Goal: Information Seeking & Learning: Check status

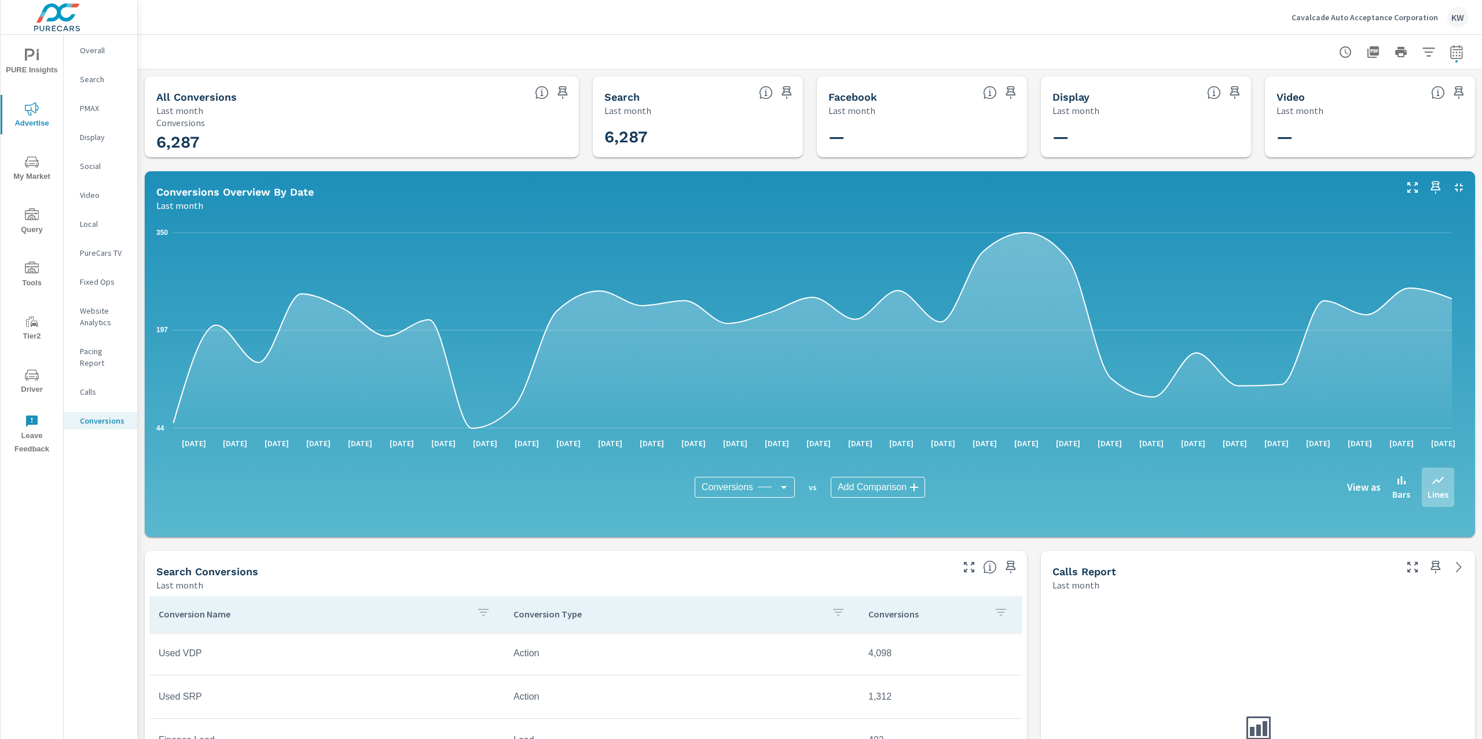
click at [33, 63] on span "PURE Insights" at bounding box center [32, 63] width 56 height 28
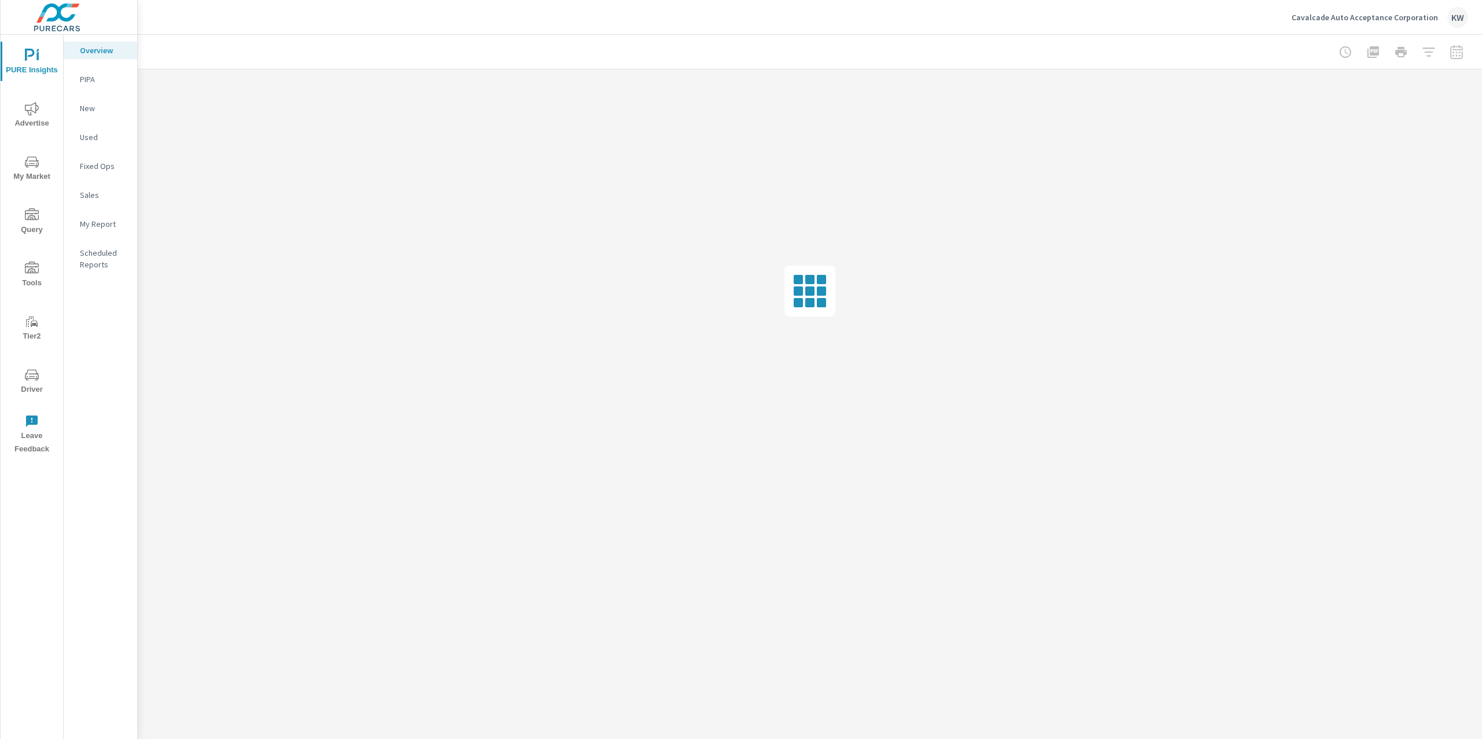
click at [101, 223] on p "My Report" at bounding box center [104, 224] width 48 height 12
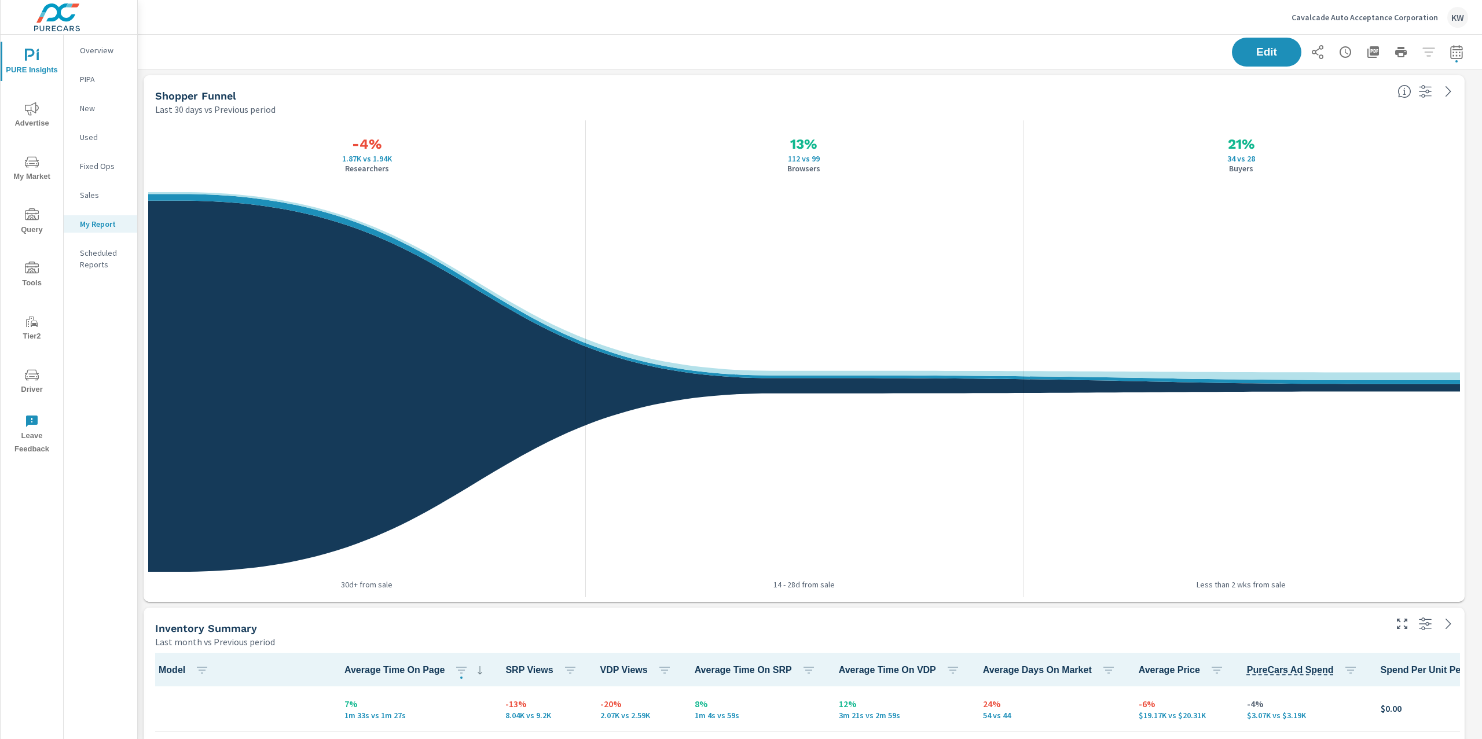
scroll to position [1, 0]
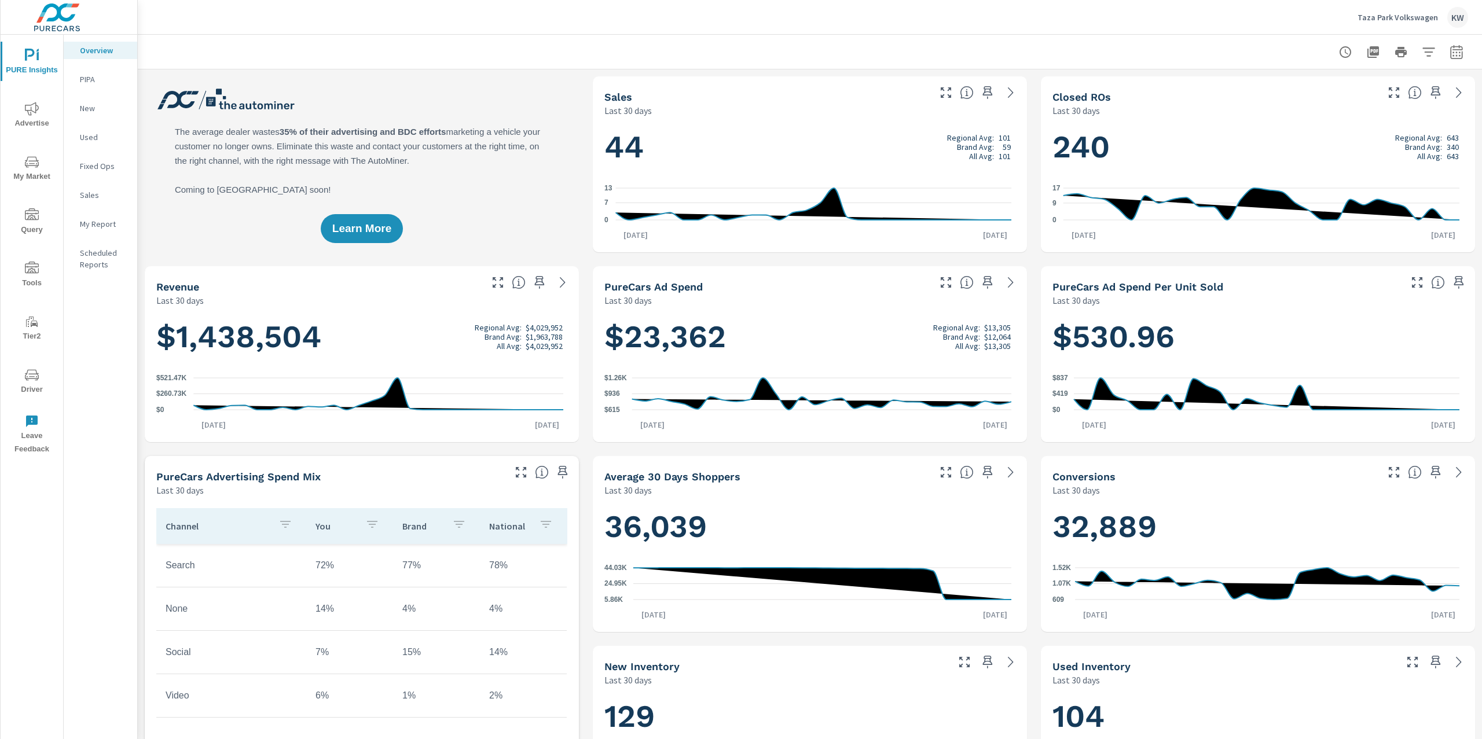
click at [1379, 13] on p "Taza Park Volkswagen" at bounding box center [1397, 17] width 80 height 10
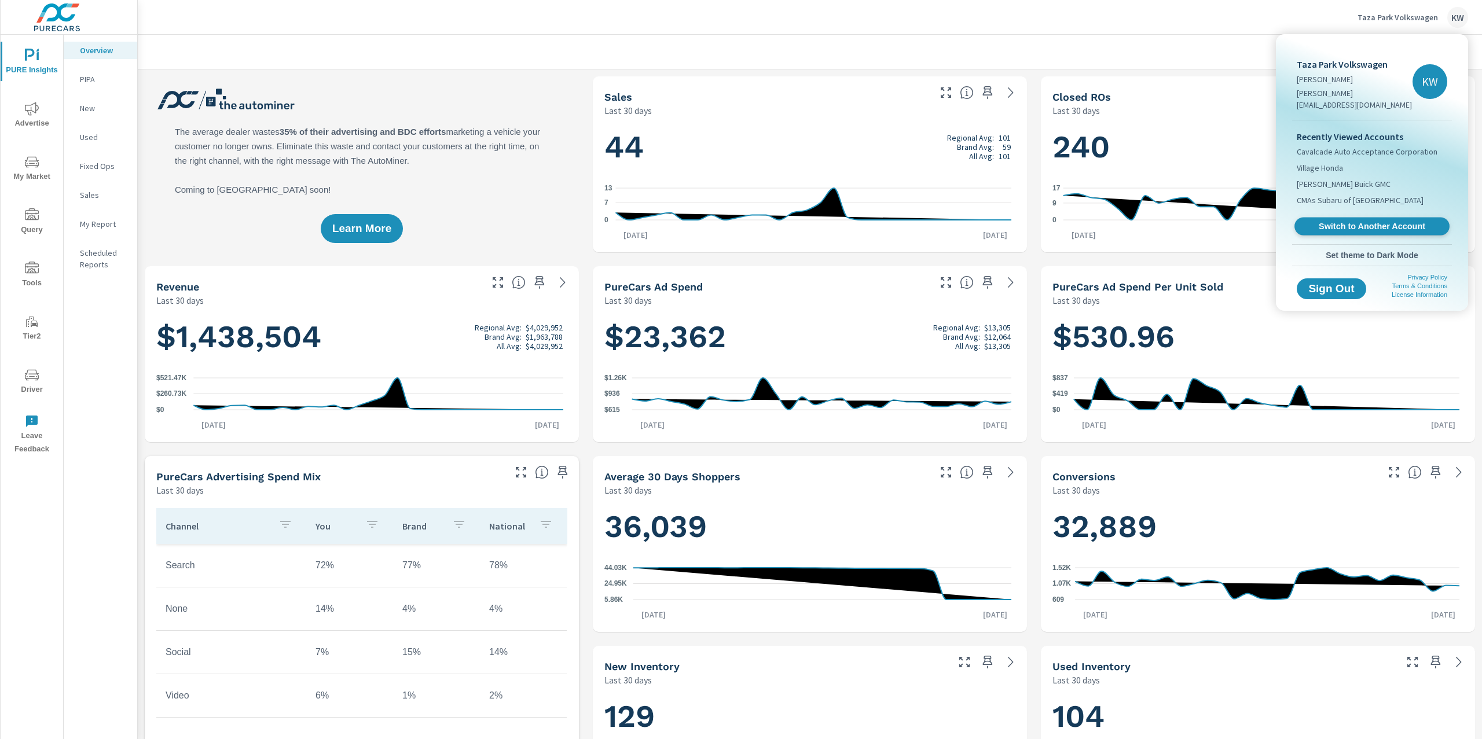
click at [1357, 221] on span "Switch to Another Account" at bounding box center [1372, 226] width 142 height 11
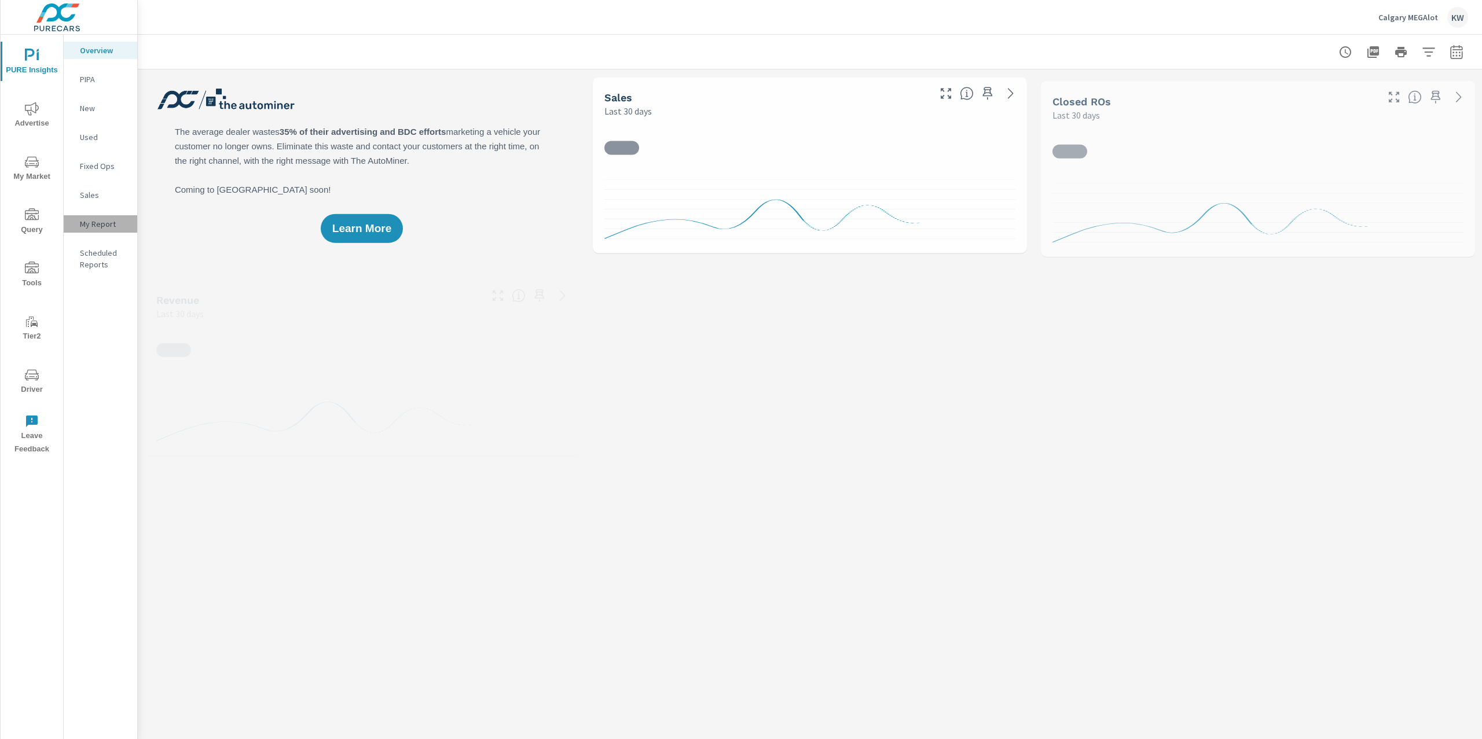
click at [110, 226] on p "My Report" at bounding box center [104, 224] width 48 height 12
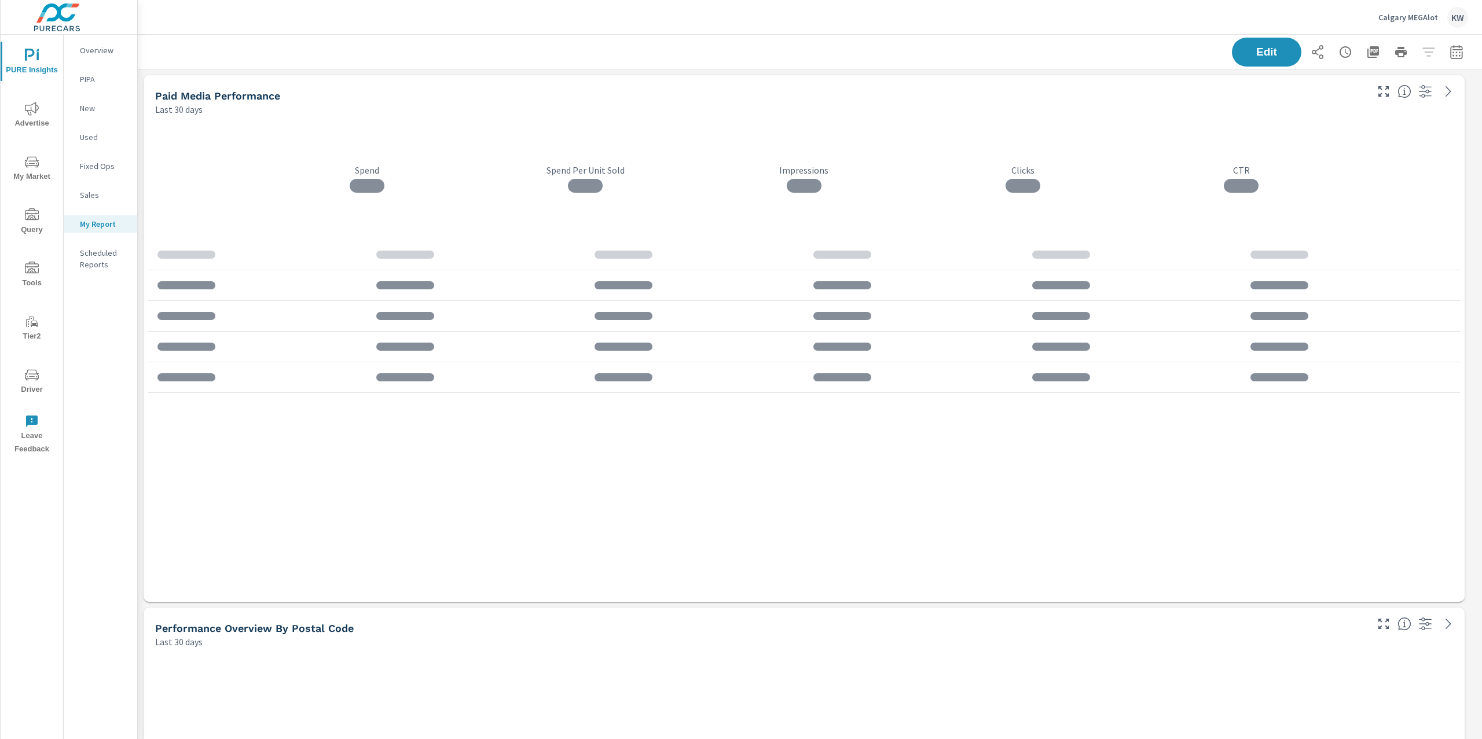
scroll to position [2293, 1357]
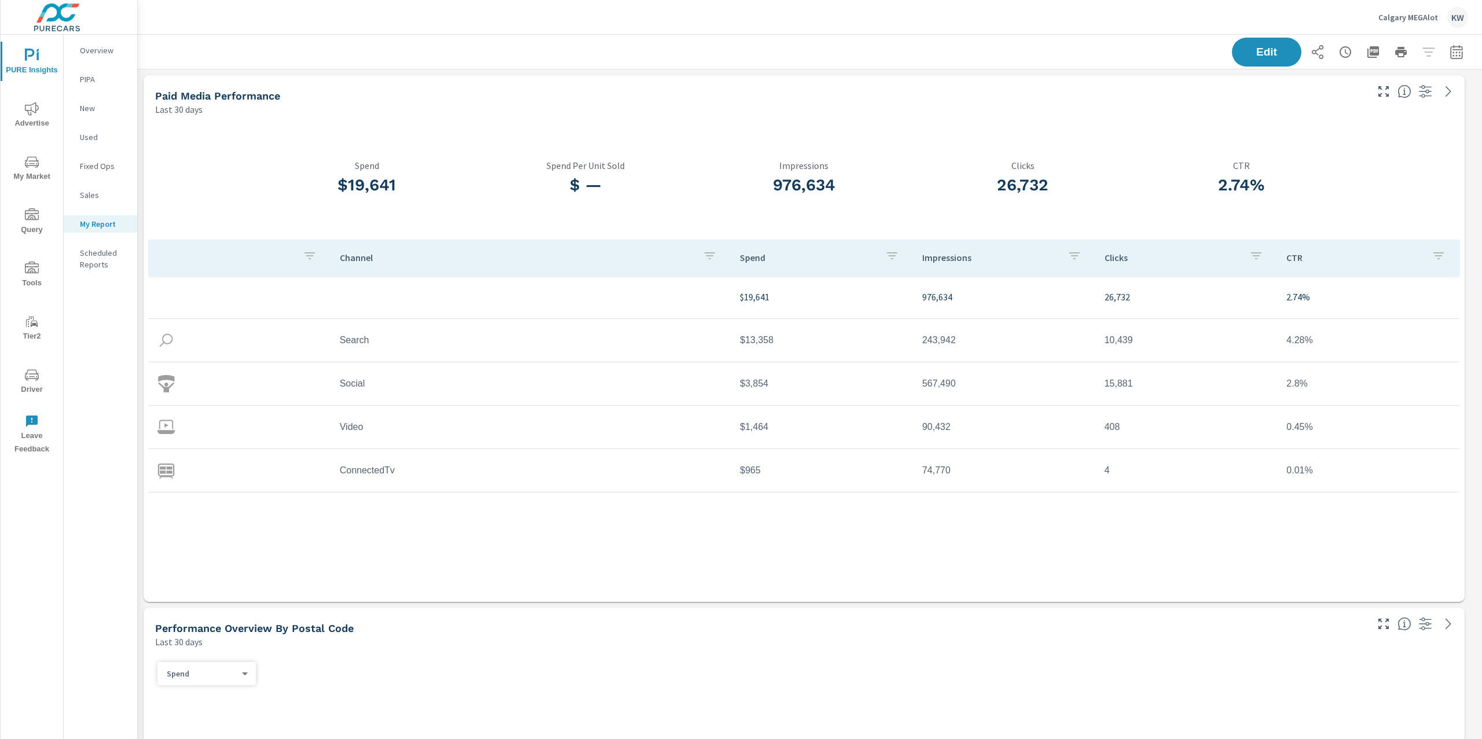
click at [1449, 53] on icon "button" at bounding box center [1456, 52] width 14 height 14
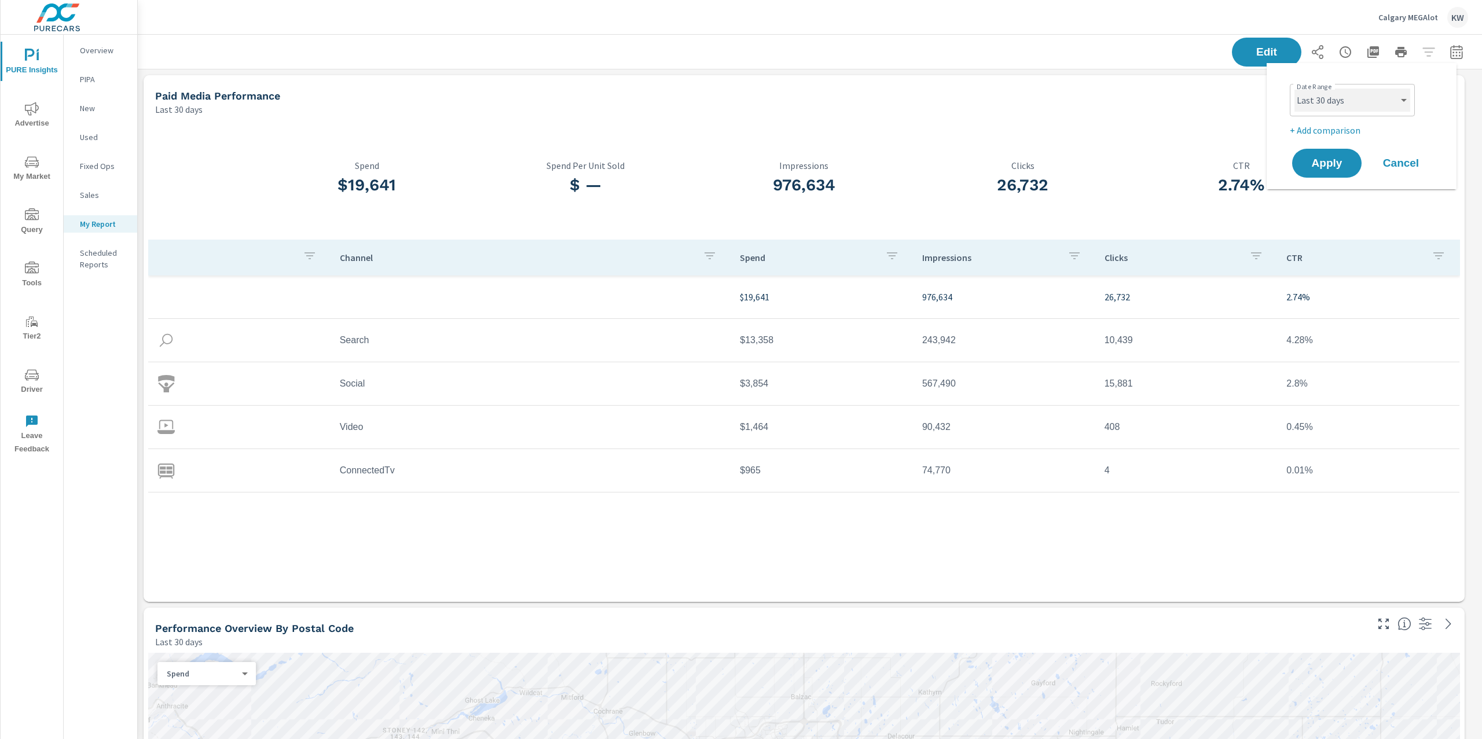
click at [1368, 100] on select "Custom [DATE] Last week Last 7 days Last 14 days Last 30 days Last 45 days Last…" at bounding box center [1352, 100] width 116 height 23
select select "Last month"
click at [1322, 161] on span "Apply" at bounding box center [1326, 163] width 47 height 11
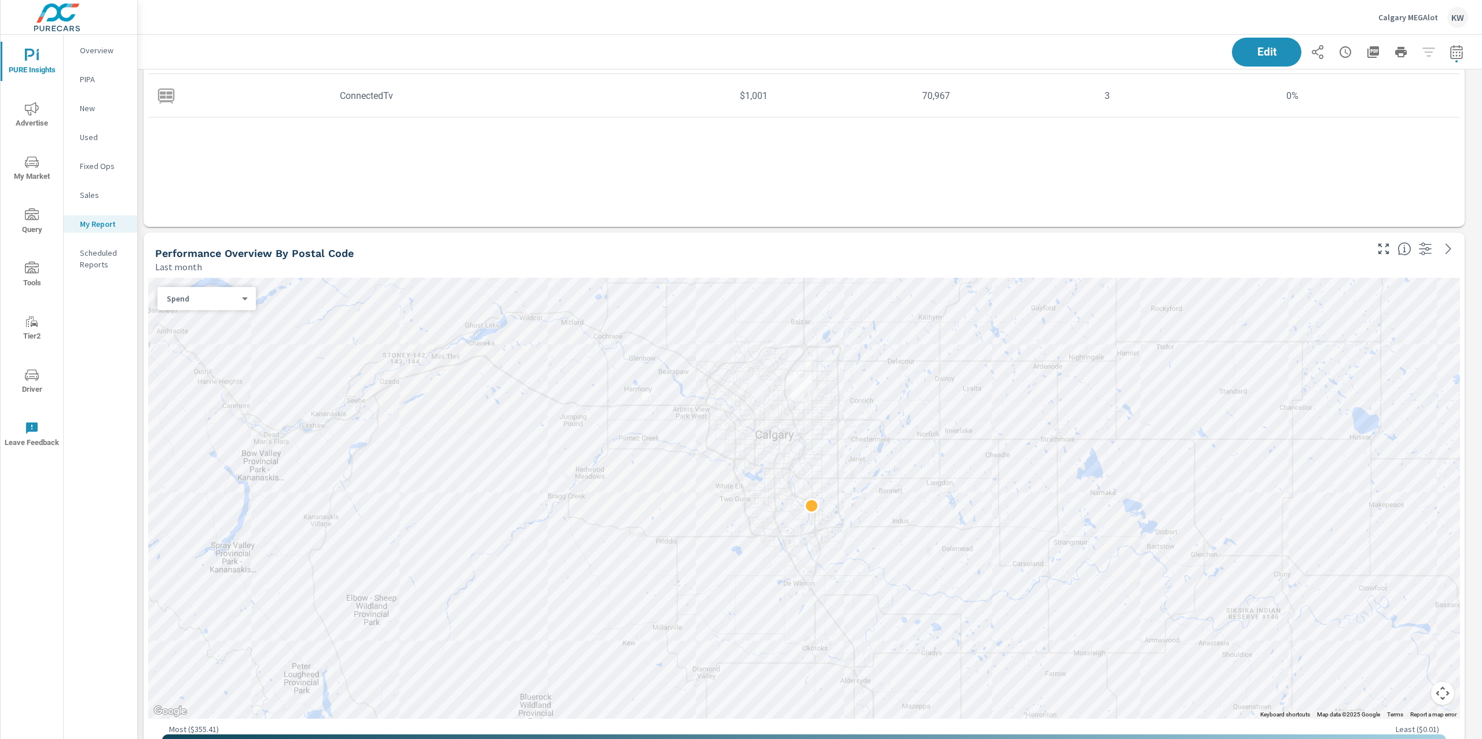
scroll to position [405, 0]
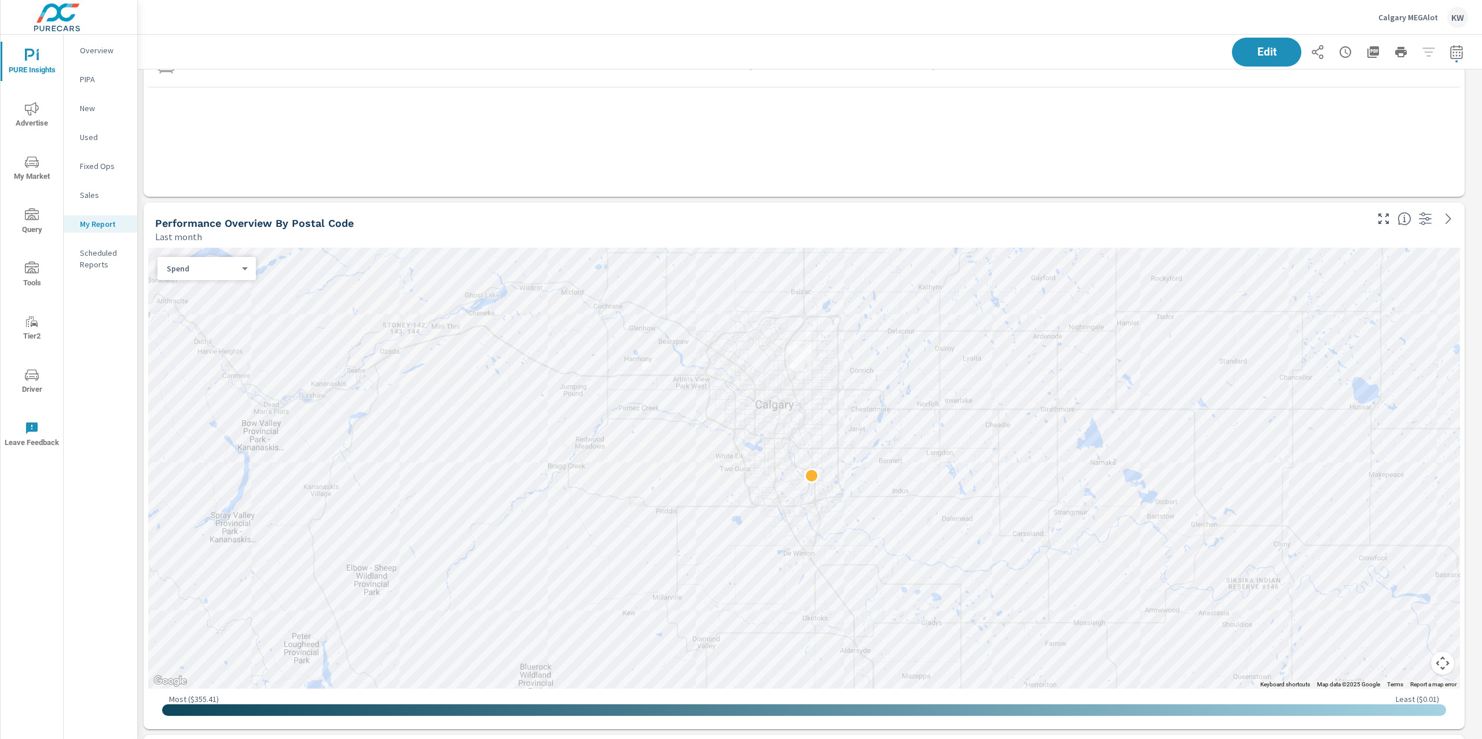
click at [243, 266] on body "PURE Insights Advertise My Market Query Tools Tier2 Driver Leave Feedback Overv…" at bounding box center [741, 369] width 1482 height 739
click at [229, 288] on li "Sales" at bounding box center [201, 287] width 89 height 19
click at [1246, 56] on span "Edit" at bounding box center [1266, 51] width 47 height 11
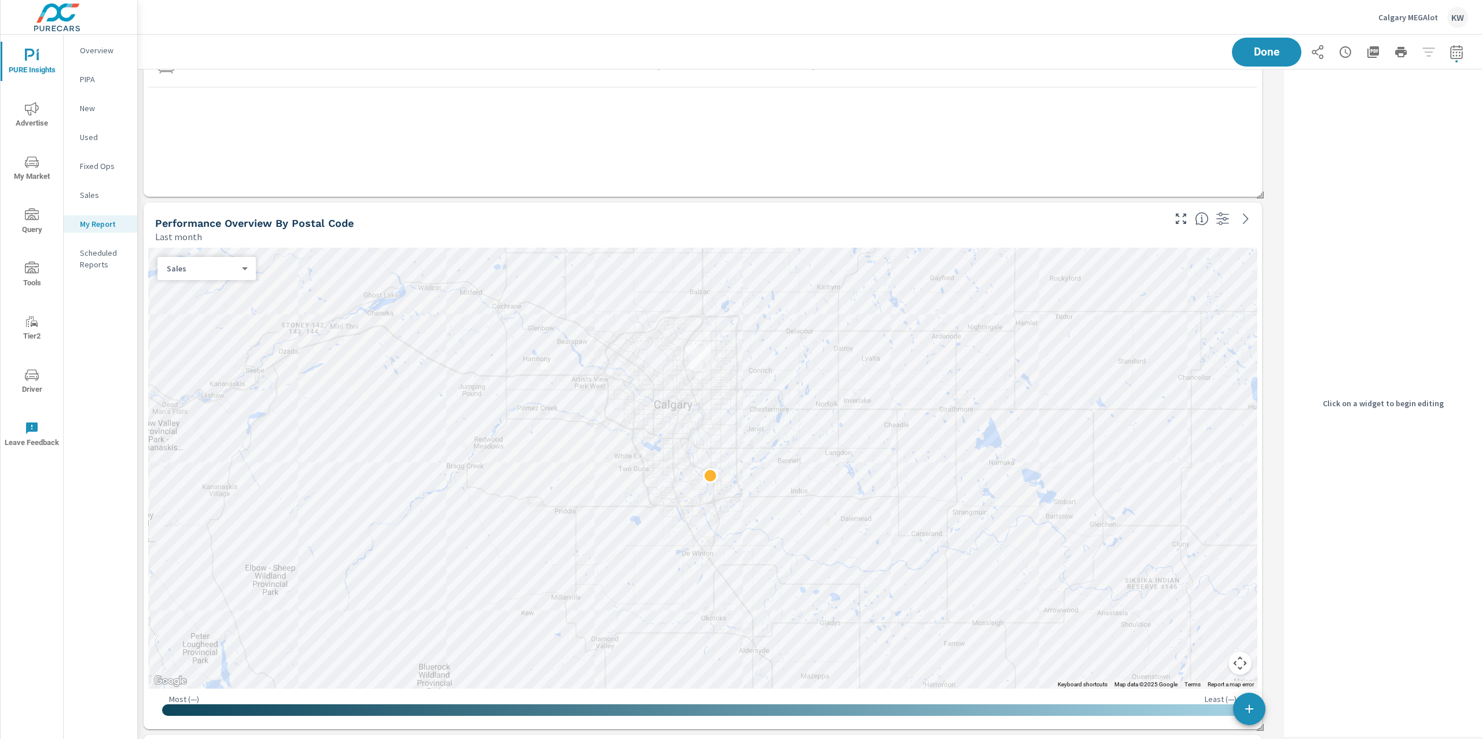
scroll to position [2293, 1154]
click at [1122, 237] on div "Last month" at bounding box center [658, 237] width 1007 height 14
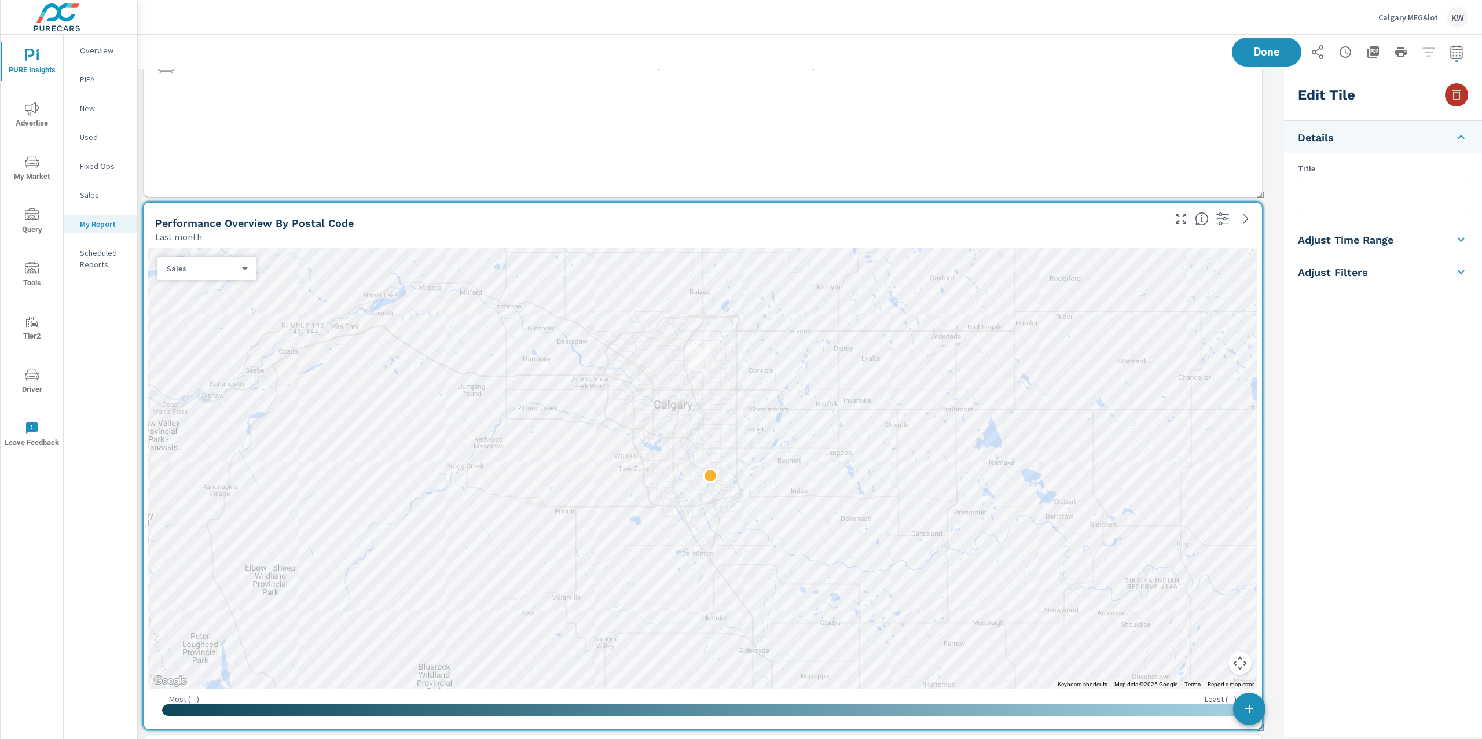
click at [1459, 102] on button "button" at bounding box center [1456, 94] width 23 height 23
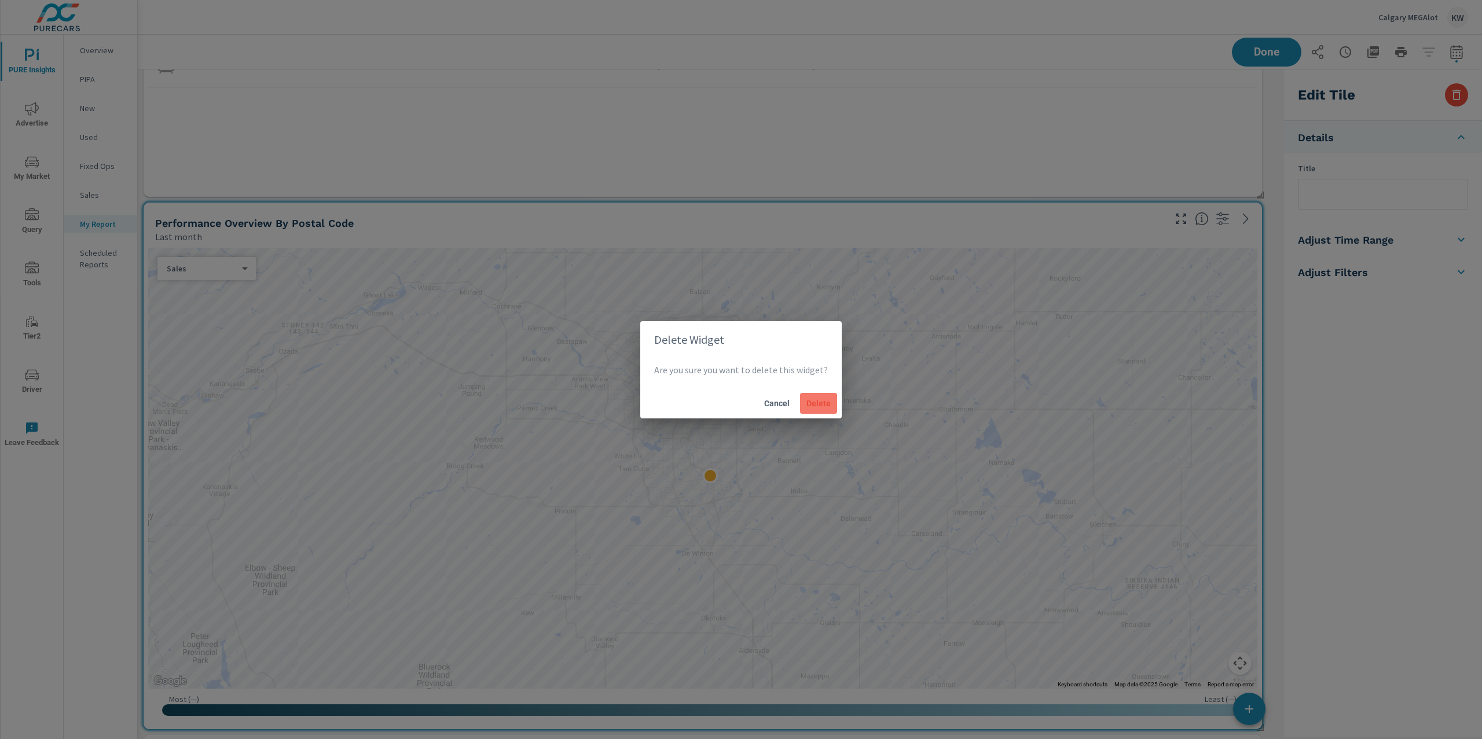
click at [823, 400] on span "Delete" at bounding box center [819, 403] width 28 height 10
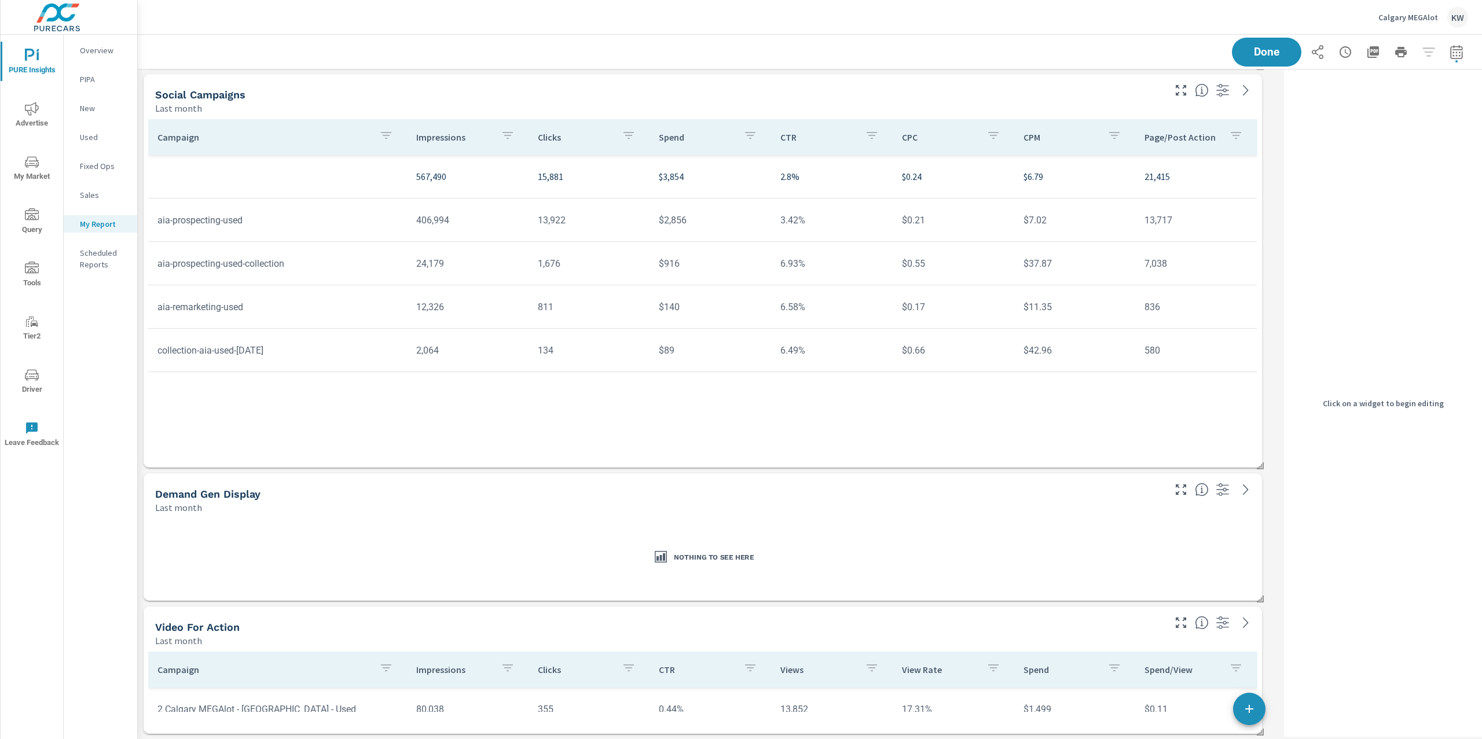
scroll to position [1760, 1154]
click at [966, 508] on div "Last month" at bounding box center [658, 508] width 1007 height 14
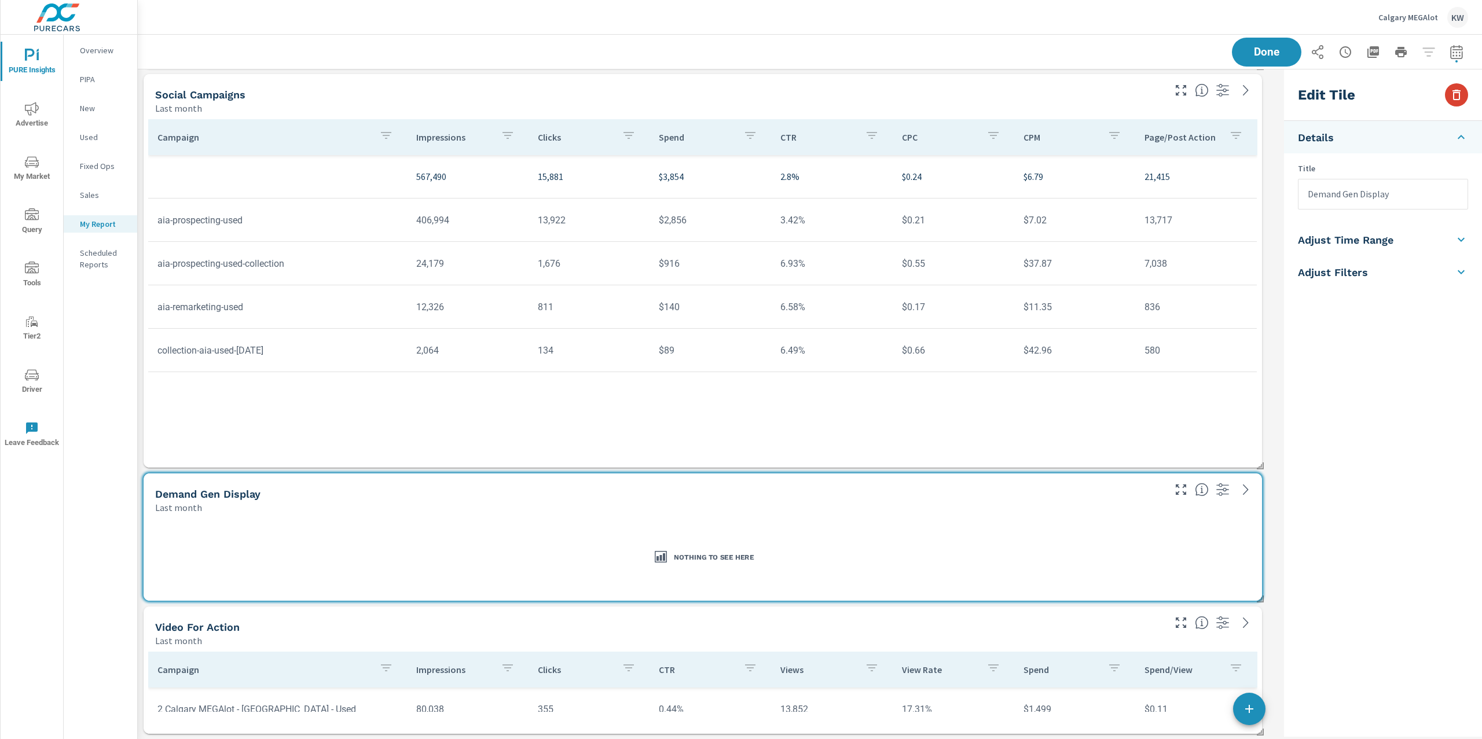
click at [1456, 100] on icon "button" at bounding box center [1456, 95] width 8 height 10
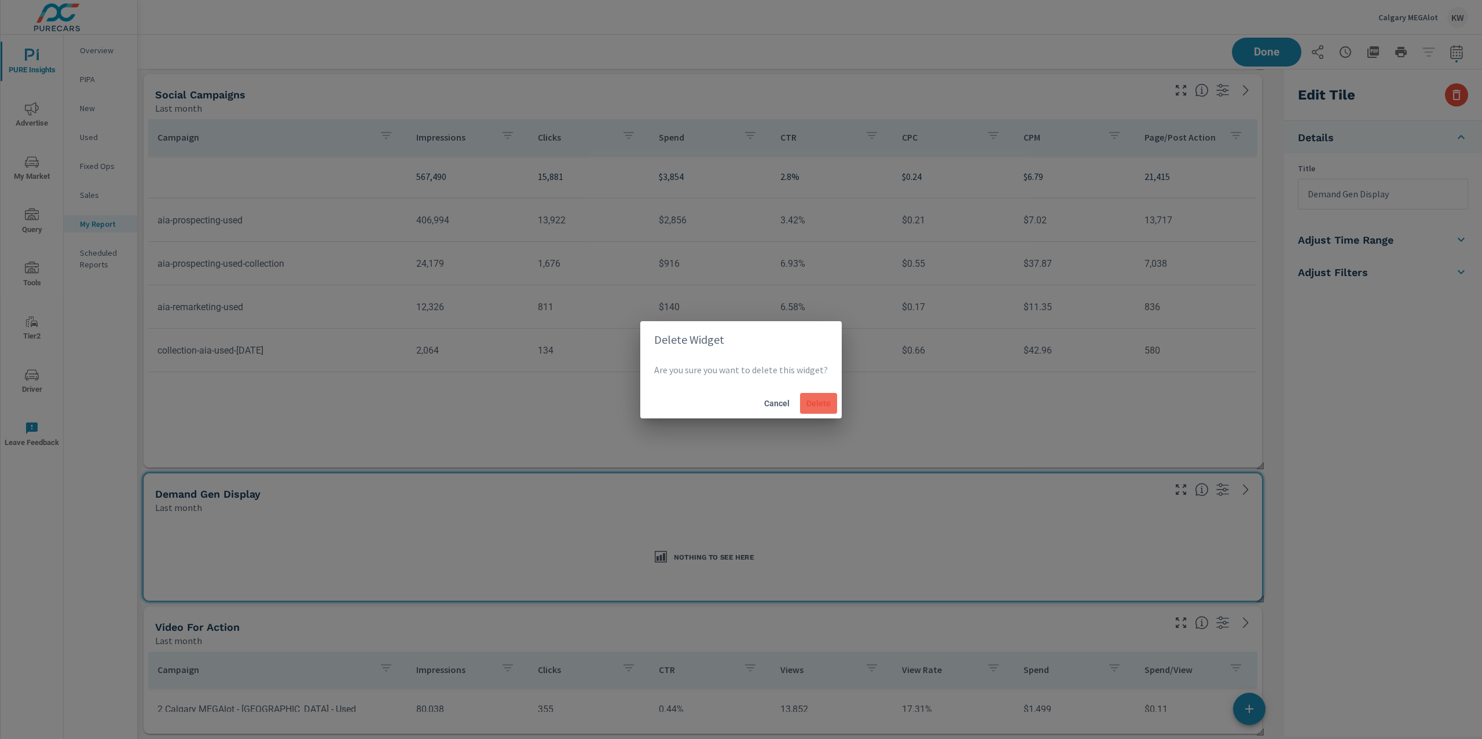
click at [813, 405] on span "Delete" at bounding box center [819, 403] width 28 height 10
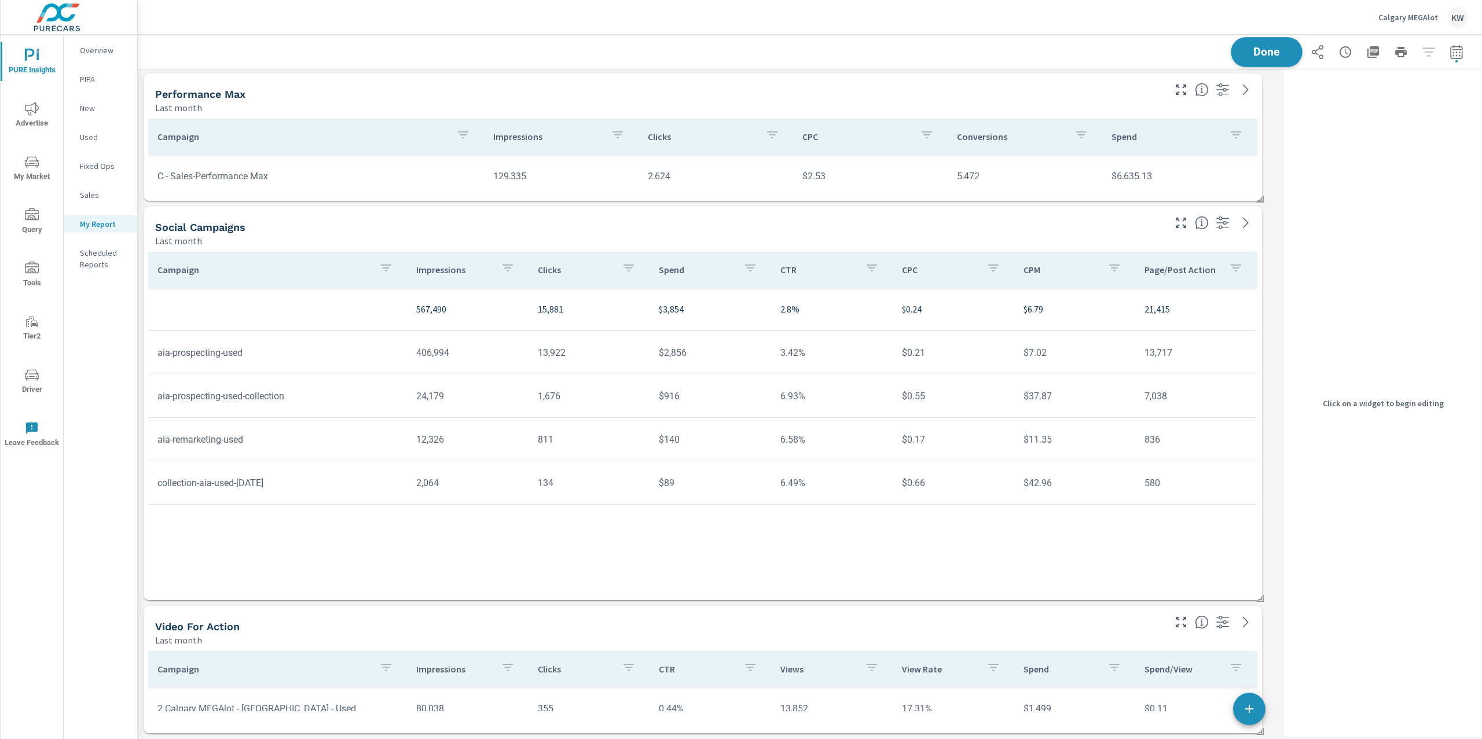
scroll to position [1628, 1154]
click at [1257, 57] on span "Done" at bounding box center [1266, 51] width 47 height 11
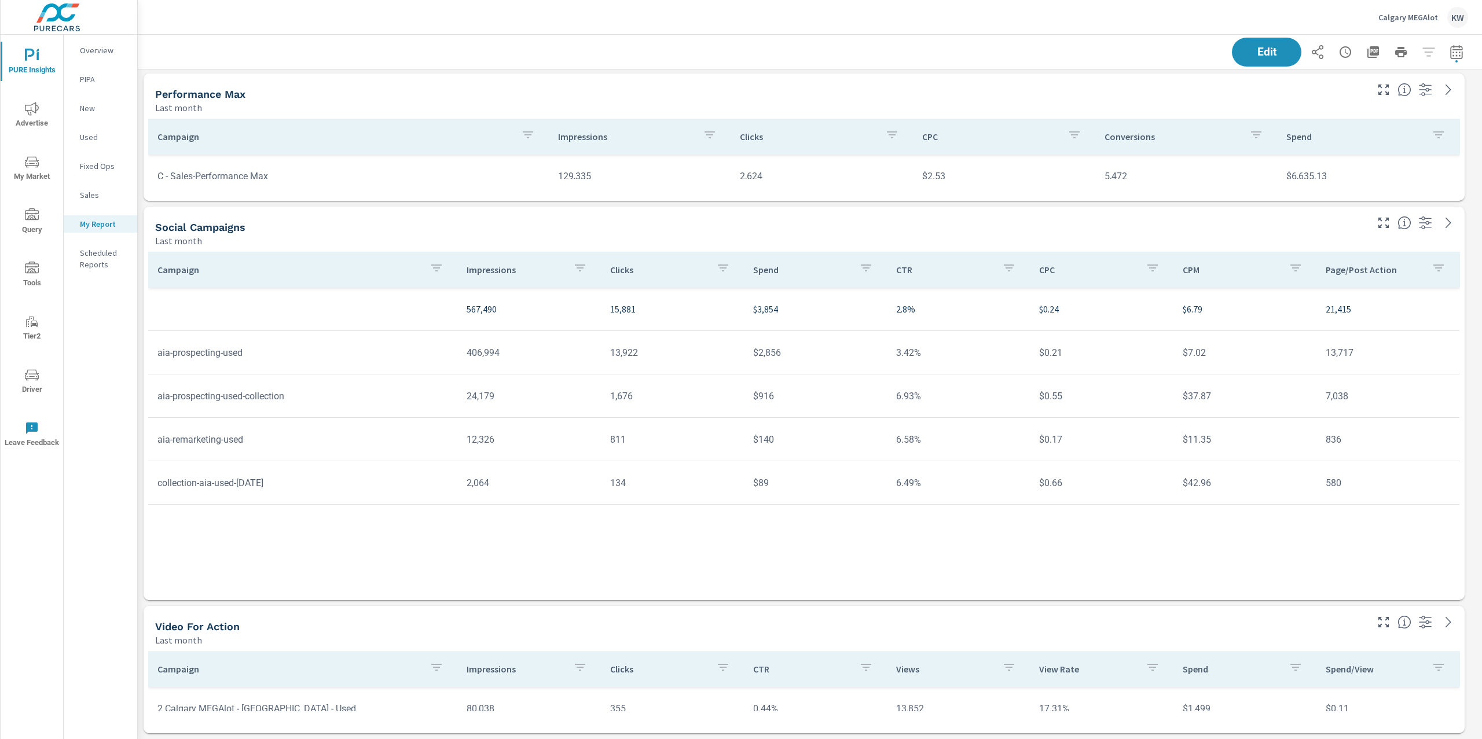
scroll to position [1628, 1357]
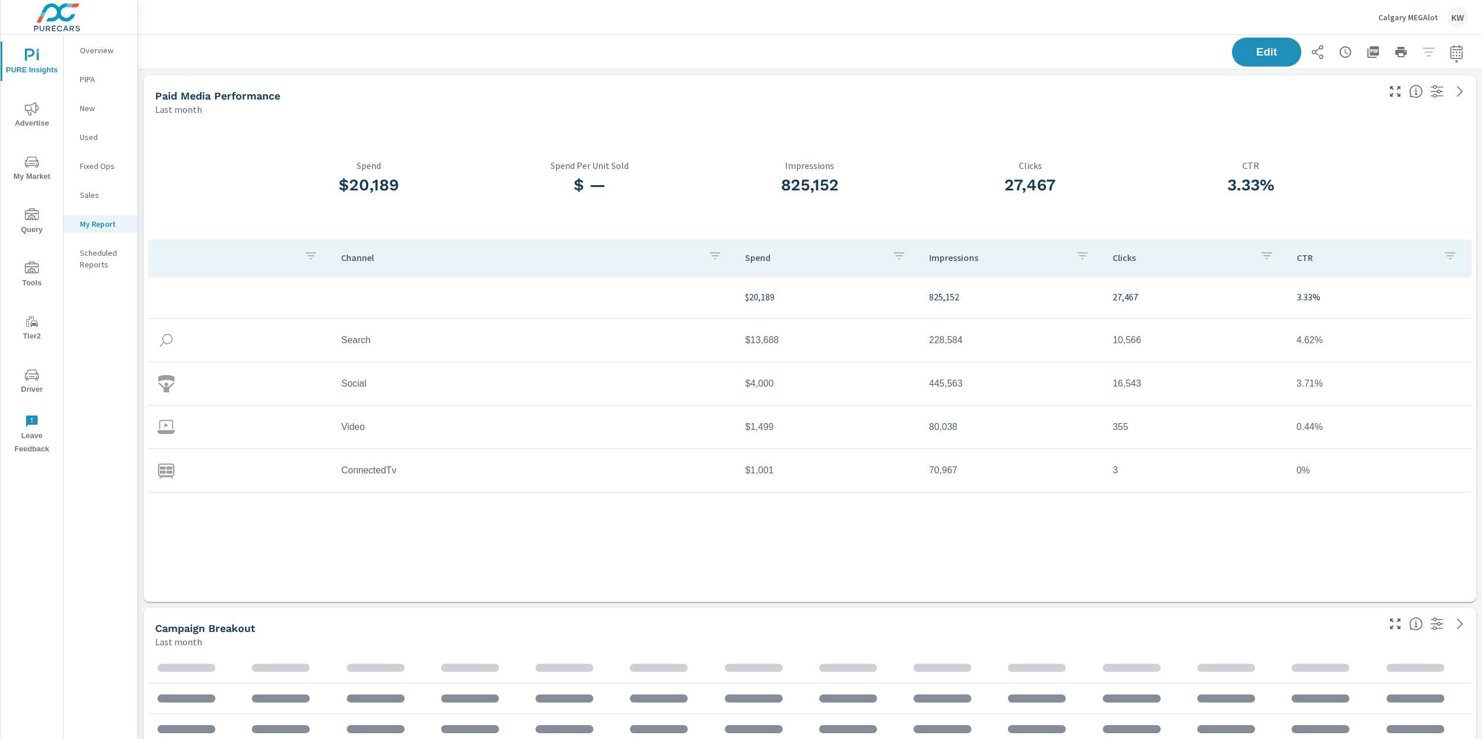
scroll to position [1760, 1357]
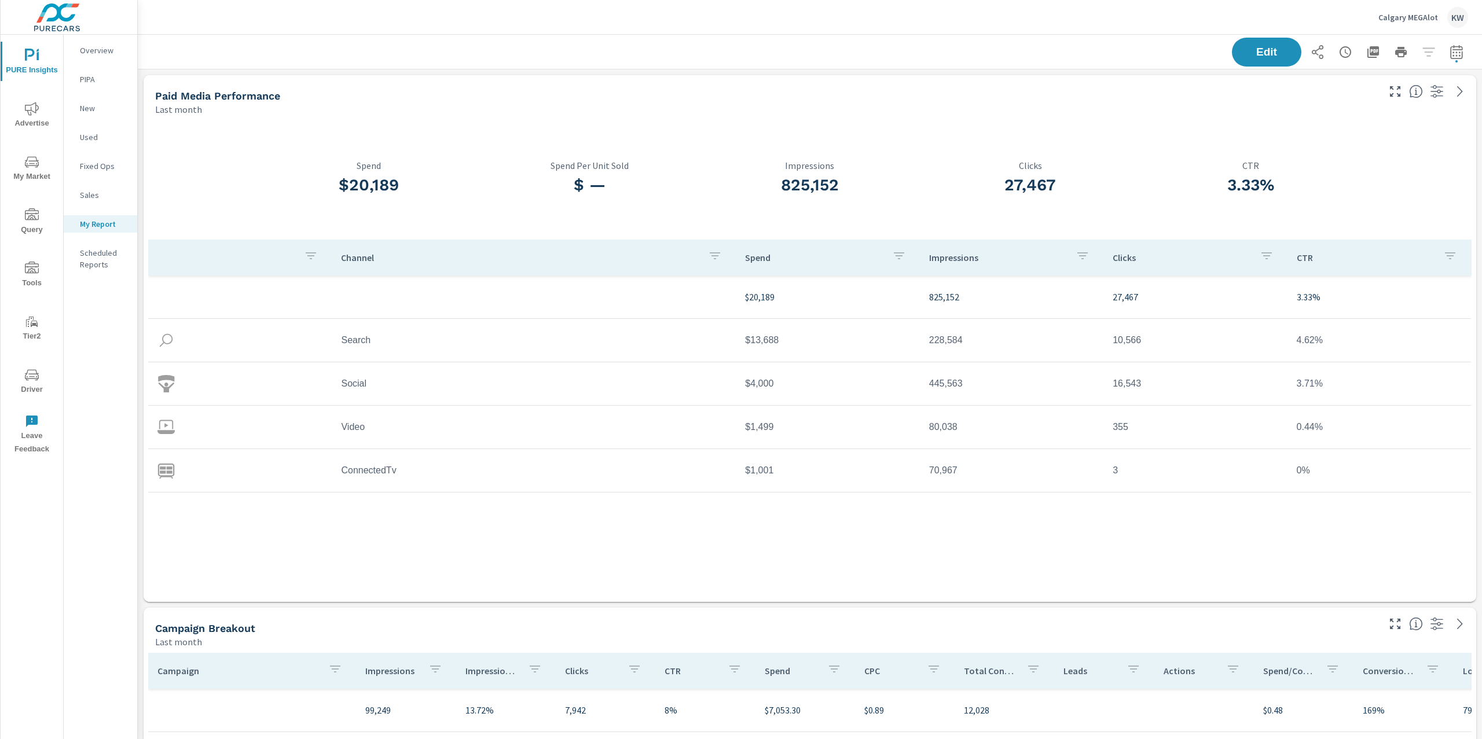
click at [35, 109] on icon "nav menu" at bounding box center [32, 109] width 14 height 14
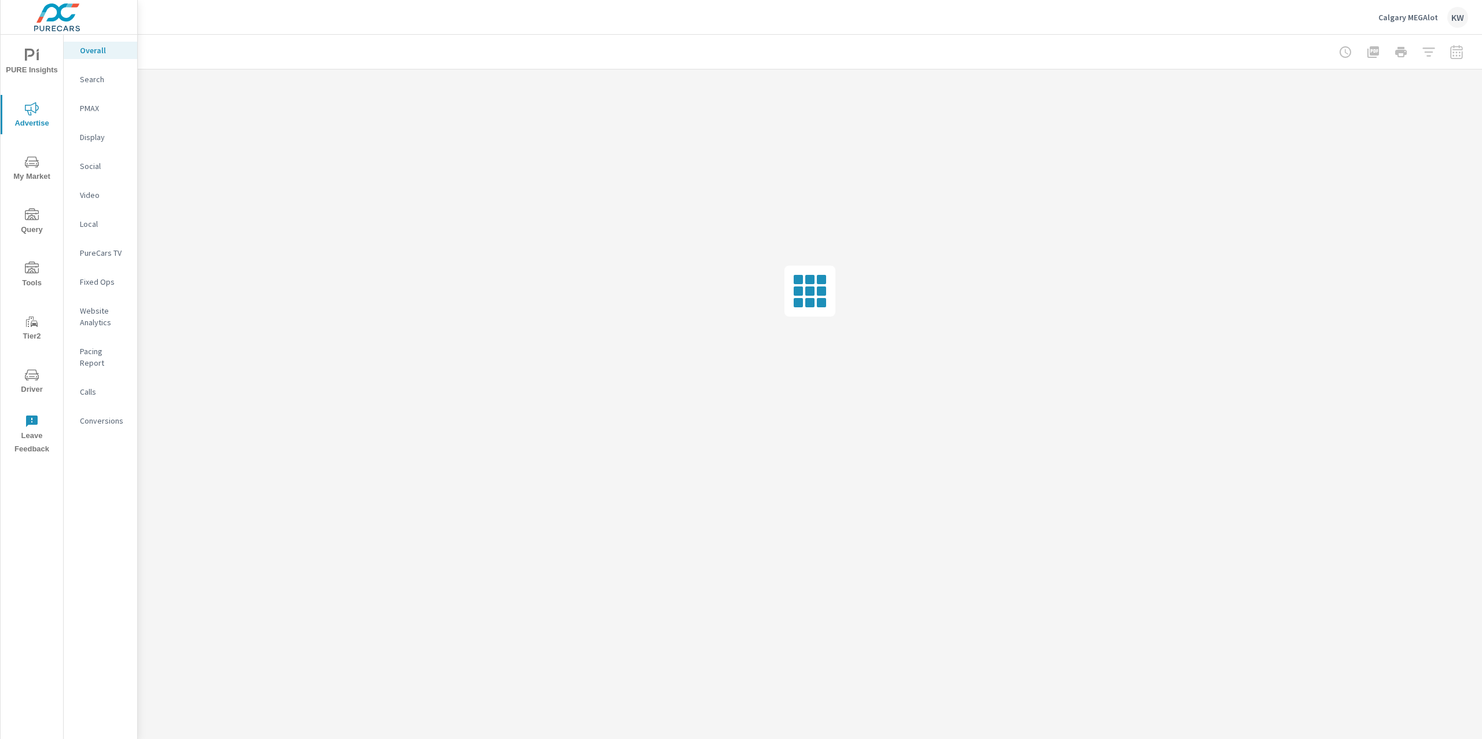
click at [96, 249] on p "PureCars TV" at bounding box center [104, 253] width 48 height 12
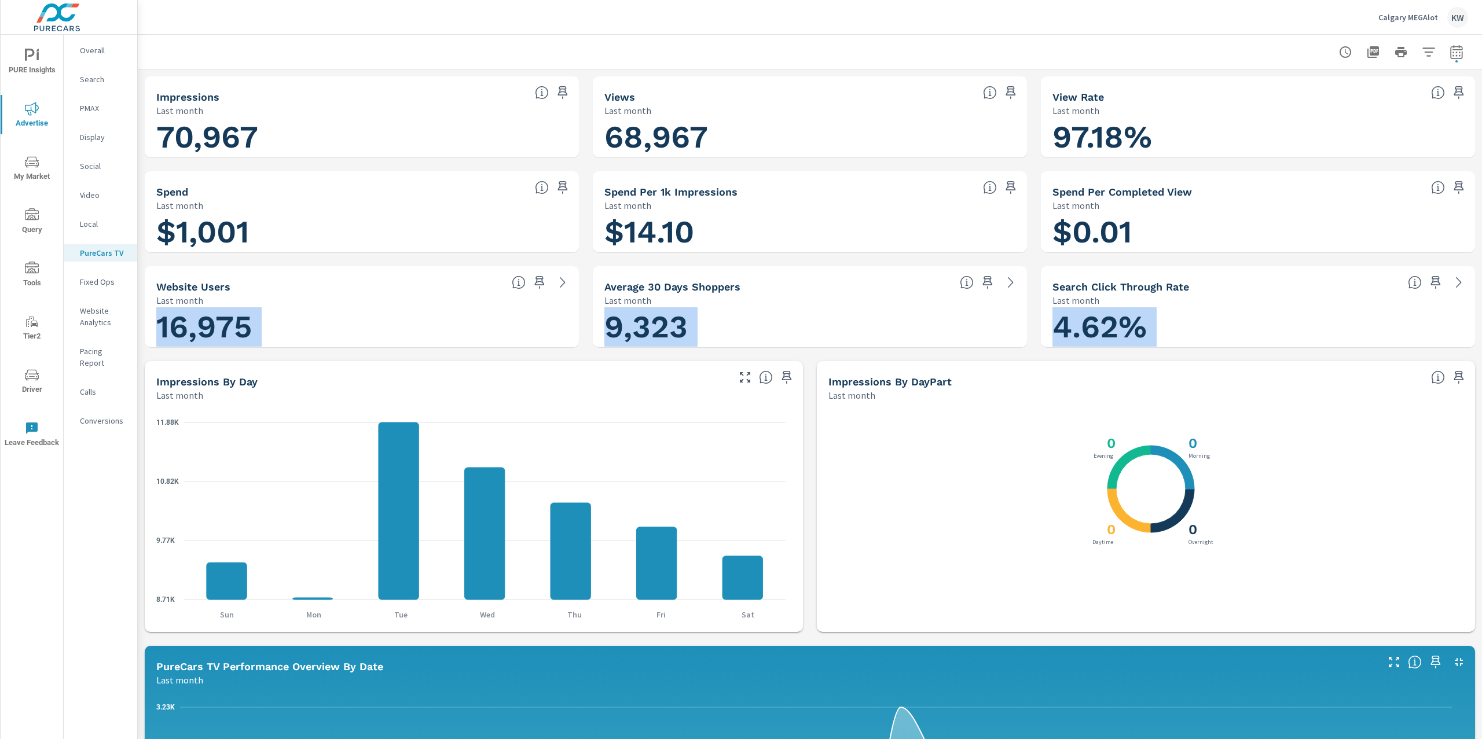
drag, startPoint x: 1481, startPoint y: 501, endPoint x: 1481, endPoint y: 255, distance: 246.6
click at [1481, 255] on div "PureCarsTV Performance Calgary MEGAlot Report date range: Jul 01, 2025 - Jul 31…" at bounding box center [810, 387] width 1344 height 704
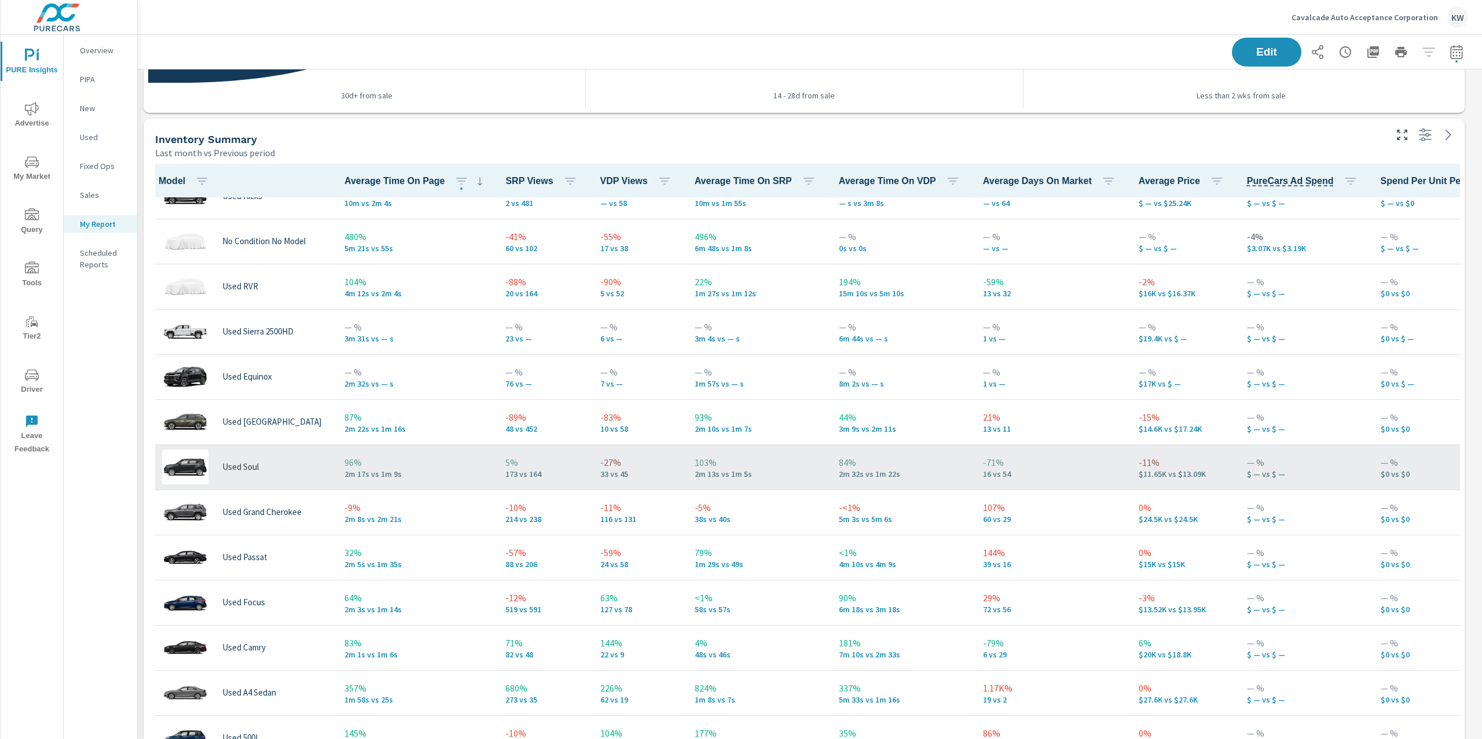
scroll to position [120, 0]
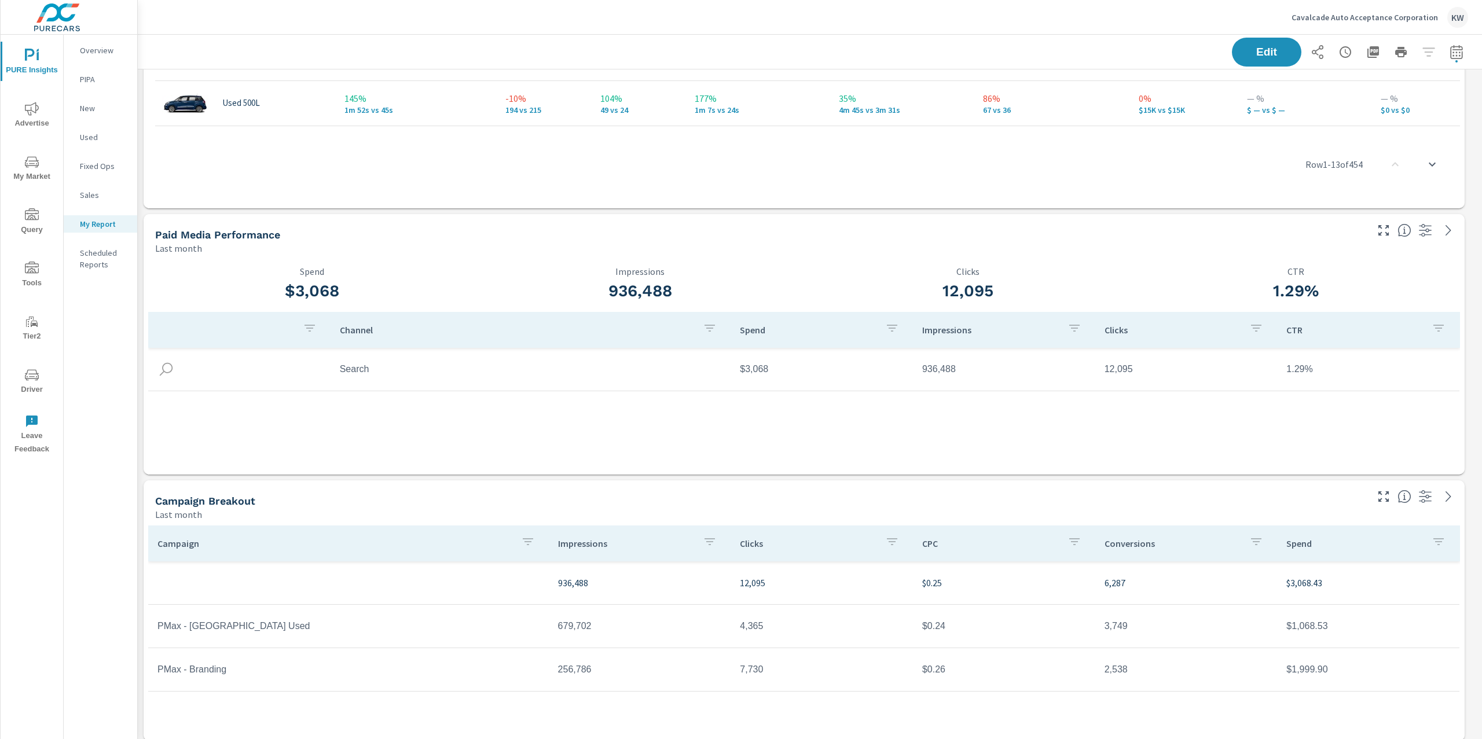
scroll to position [1200, 0]
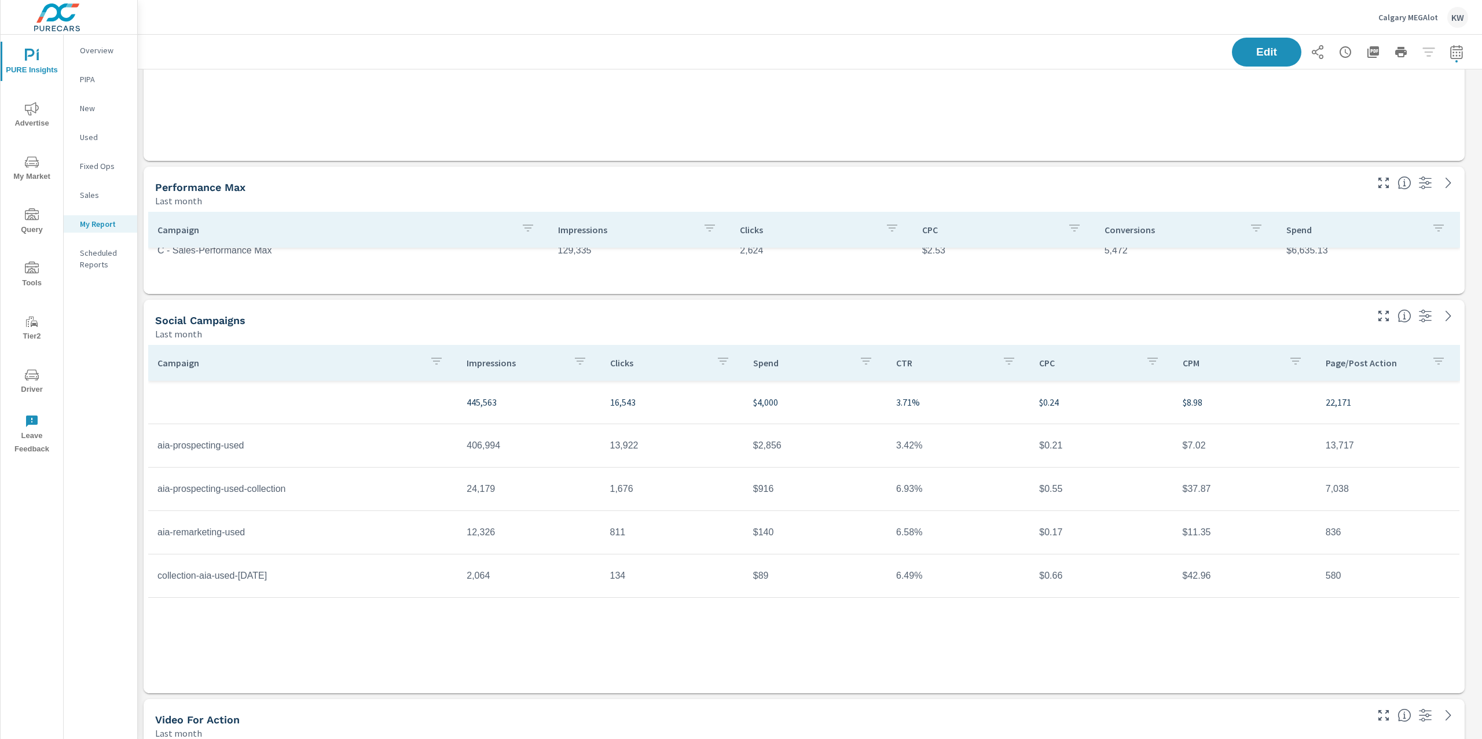
scroll to position [1628, 1357]
drag, startPoint x: 603, startPoint y: 533, endPoint x: 661, endPoint y: 533, distance: 58.5
click at [661, 533] on td "811" at bounding box center [672, 532] width 143 height 29
click at [192, 533] on td "aia-remarketing-used" at bounding box center [302, 532] width 309 height 29
drag, startPoint x: 192, startPoint y: 533, endPoint x: 232, endPoint y: 533, distance: 39.9
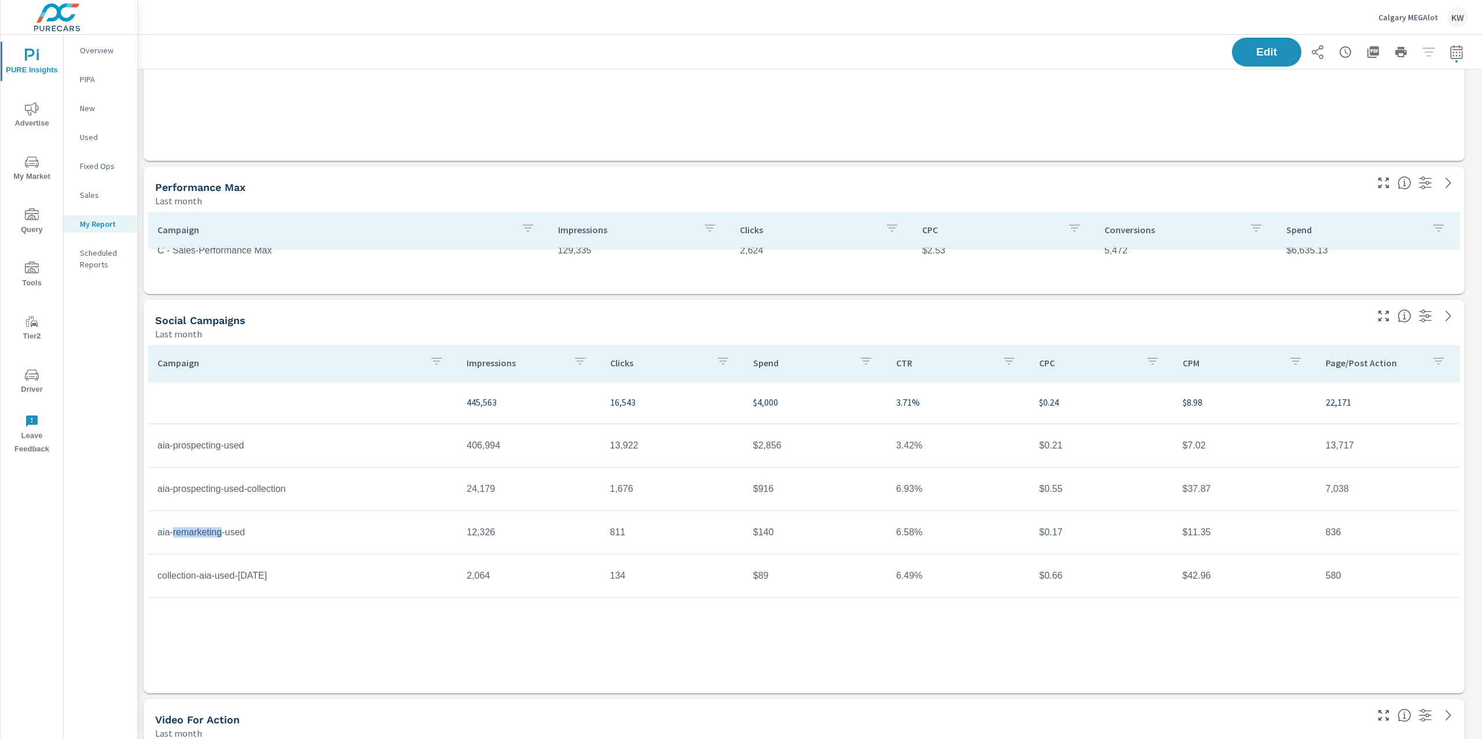
click at [203, 532] on td "aia-remarketing-used" at bounding box center [302, 532] width 309 height 29
drag, startPoint x: 256, startPoint y: 536, endPoint x: 266, endPoint y: 536, distance: 9.3
click at [262, 536] on td "aia-remarketing-used" at bounding box center [302, 532] width 309 height 29
click at [267, 536] on td "aia-remarketing-used" at bounding box center [302, 532] width 309 height 29
drag, startPoint x: 610, startPoint y: 533, endPoint x: 677, endPoint y: 532, distance: 67.2
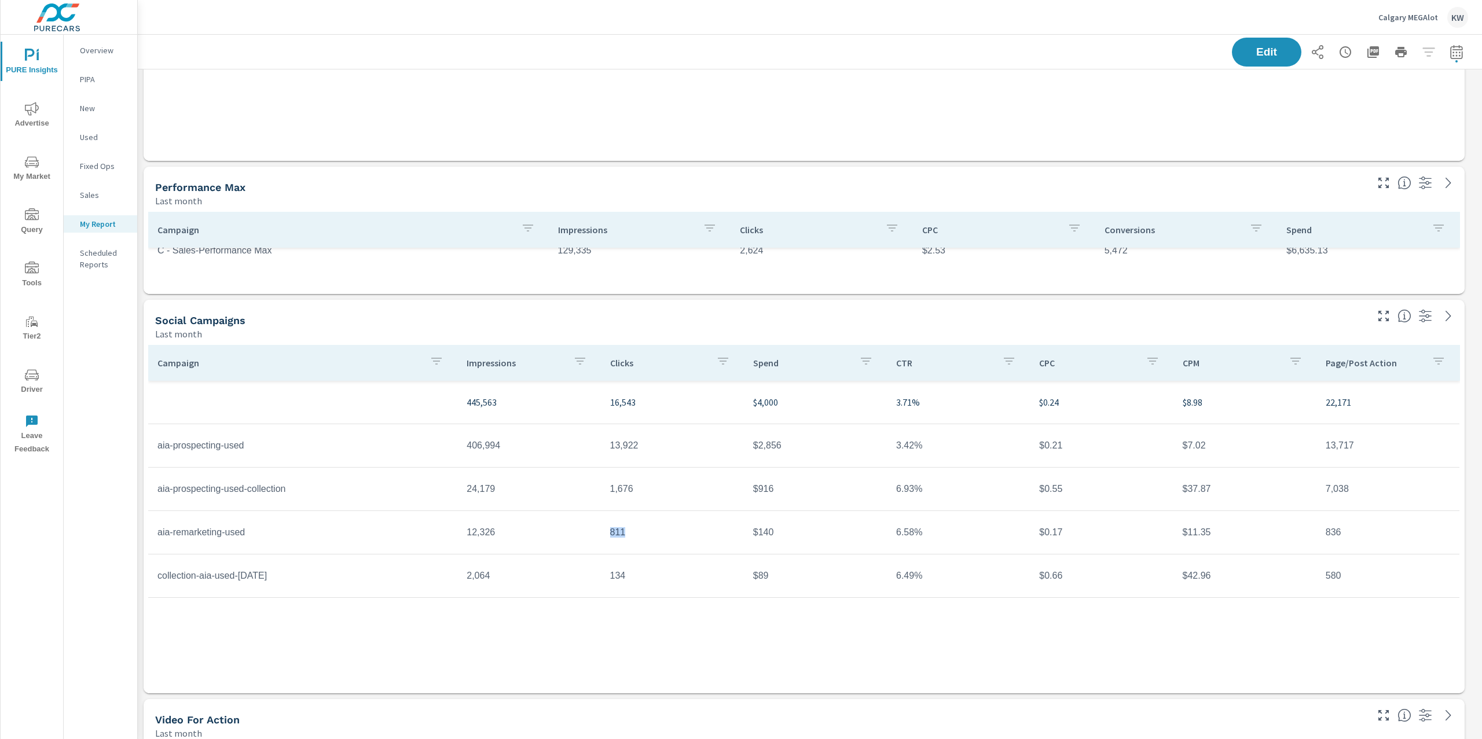
click at [677, 532] on td "811" at bounding box center [672, 532] width 143 height 29
click at [680, 532] on td "811" at bounding box center [672, 532] width 143 height 29
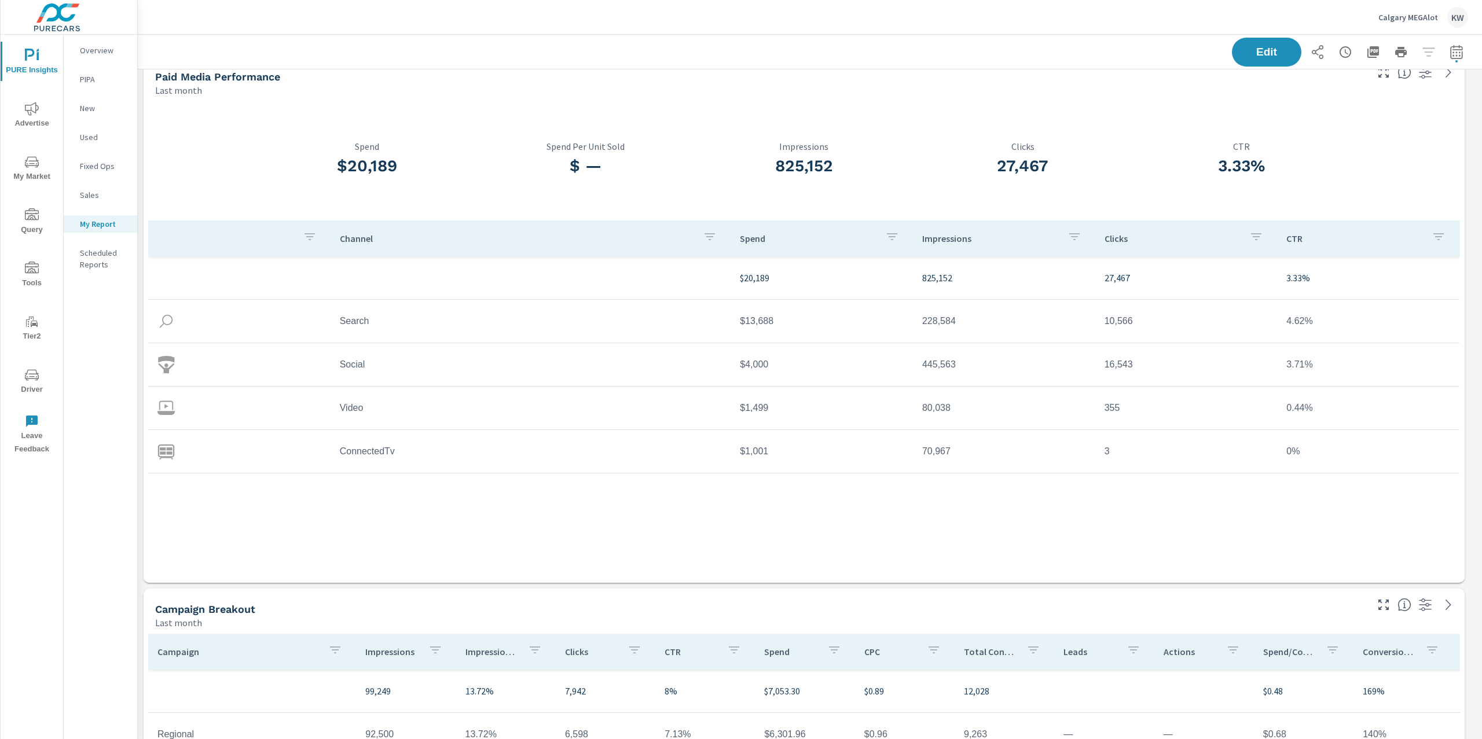
scroll to position [0, 0]
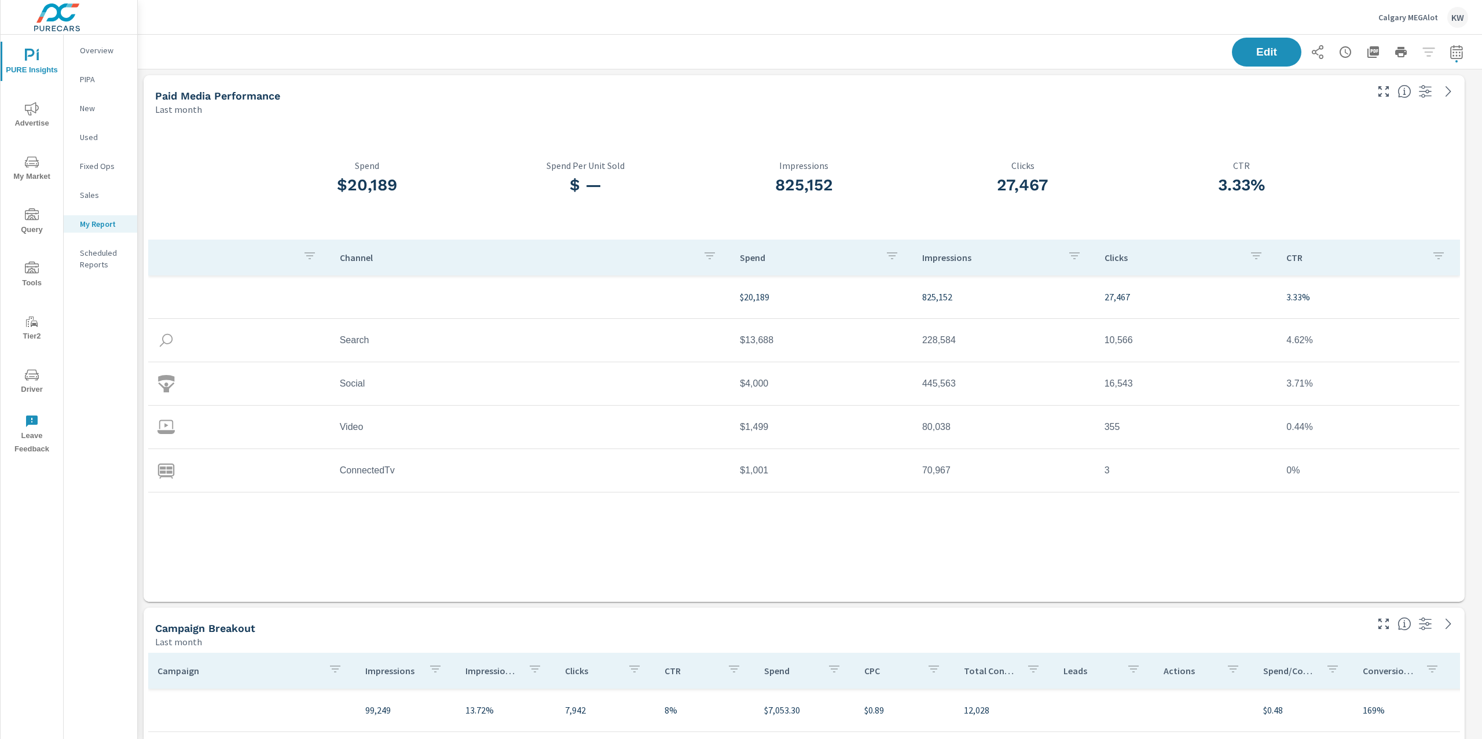
click at [31, 105] on icon "nav menu" at bounding box center [32, 109] width 14 height 14
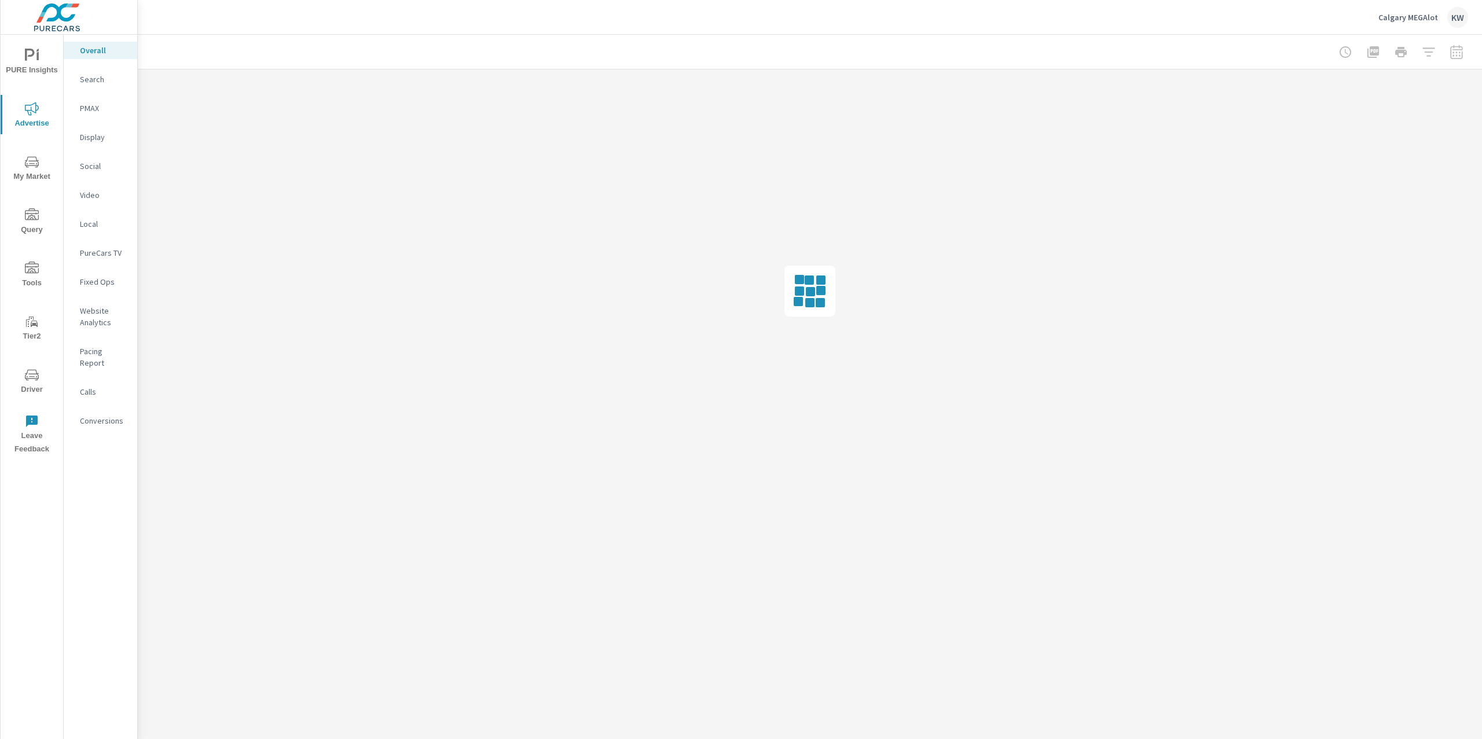
click at [106, 322] on p "Website Analytics" at bounding box center [104, 316] width 48 height 23
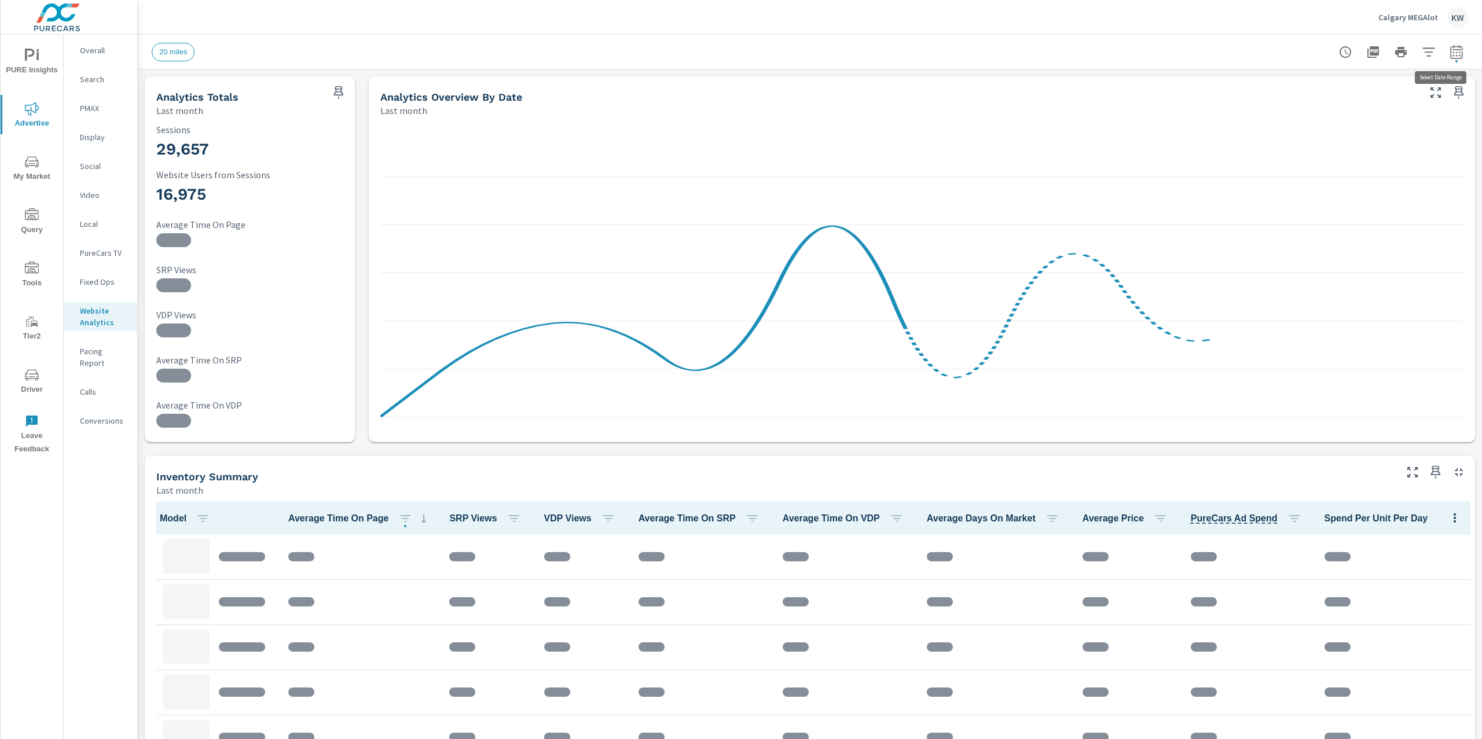
click at [1449, 54] on icon "button" at bounding box center [1456, 52] width 14 height 14
select select "Last month"
click at [1367, 93] on select "Custom Yesterday Last week Last 7 days Last 14 days Last 30 days Last 45 days L…" at bounding box center [1352, 100] width 116 height 23
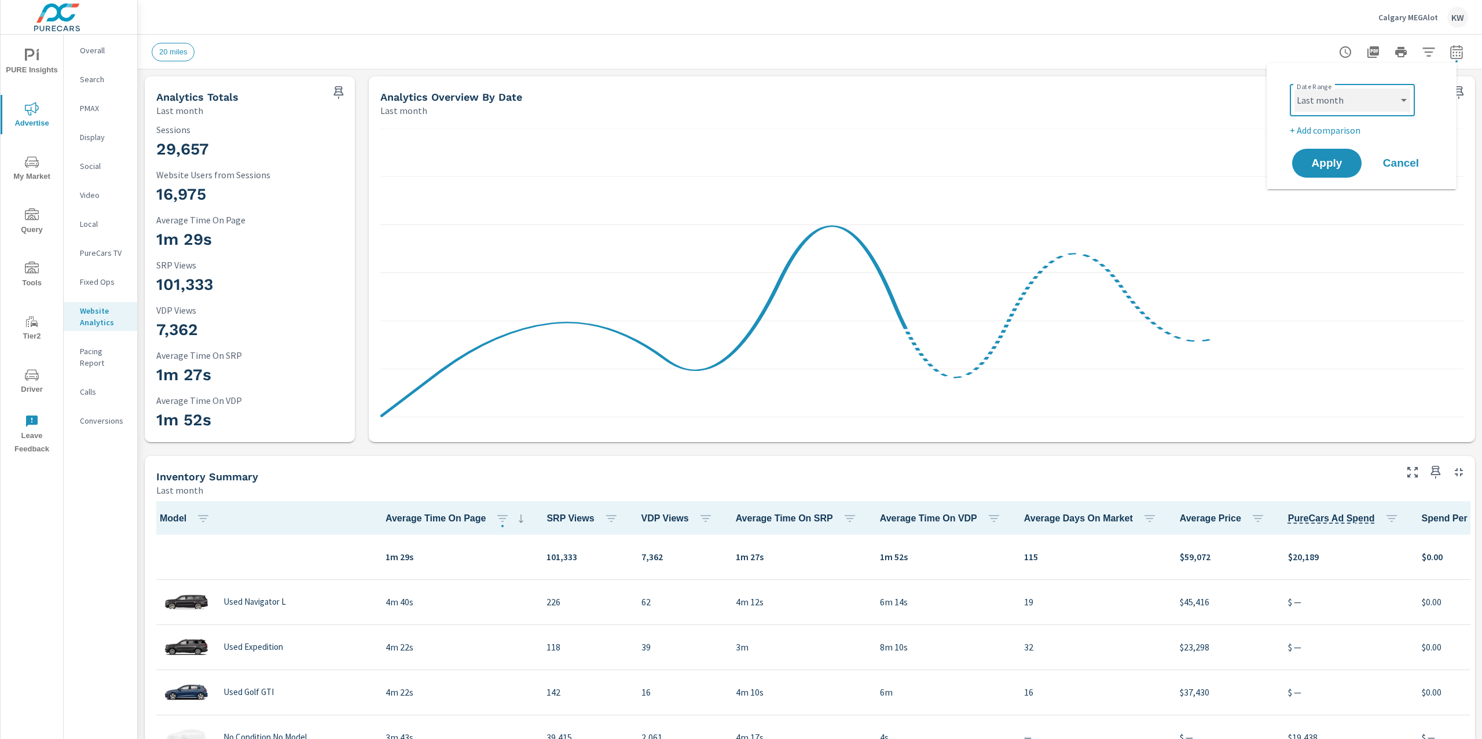
scroll to position [1, 0]
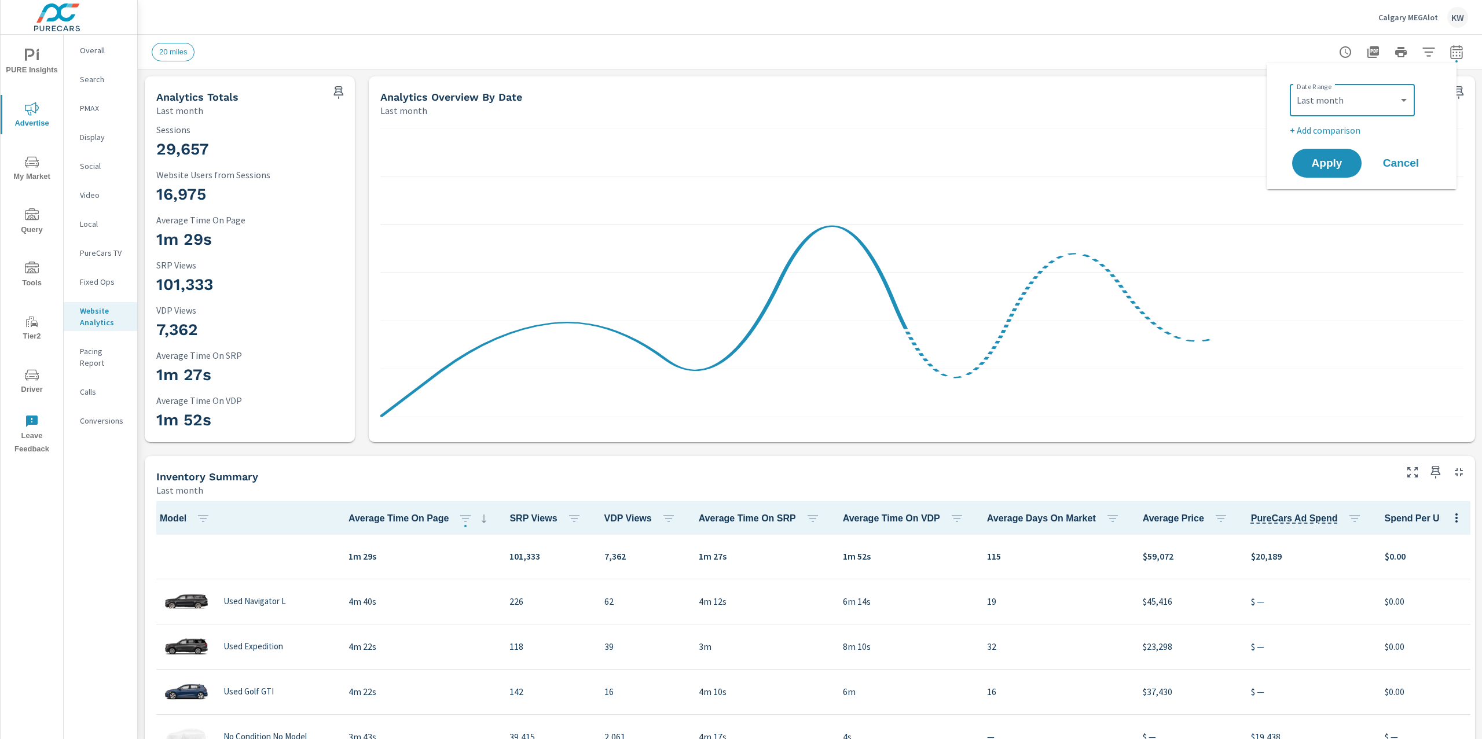
click at [1319, 130] on p "+ Add comparison" at bounding box center [1364, 130] width 148 height 14
click at [1388, 145] on select "Custom Previous period Previous month Previous year" at bounding box center [1352, 151] width 116 height 23
click at [1294, 140] on select "Custom Previous period Previous month Previous year" at bounding box center [1352, 151] width 116 height 23
select select "Previous month"
click at [1340, 194] on span "Apply" at bounding box center [1326, 195] width 47 height 11
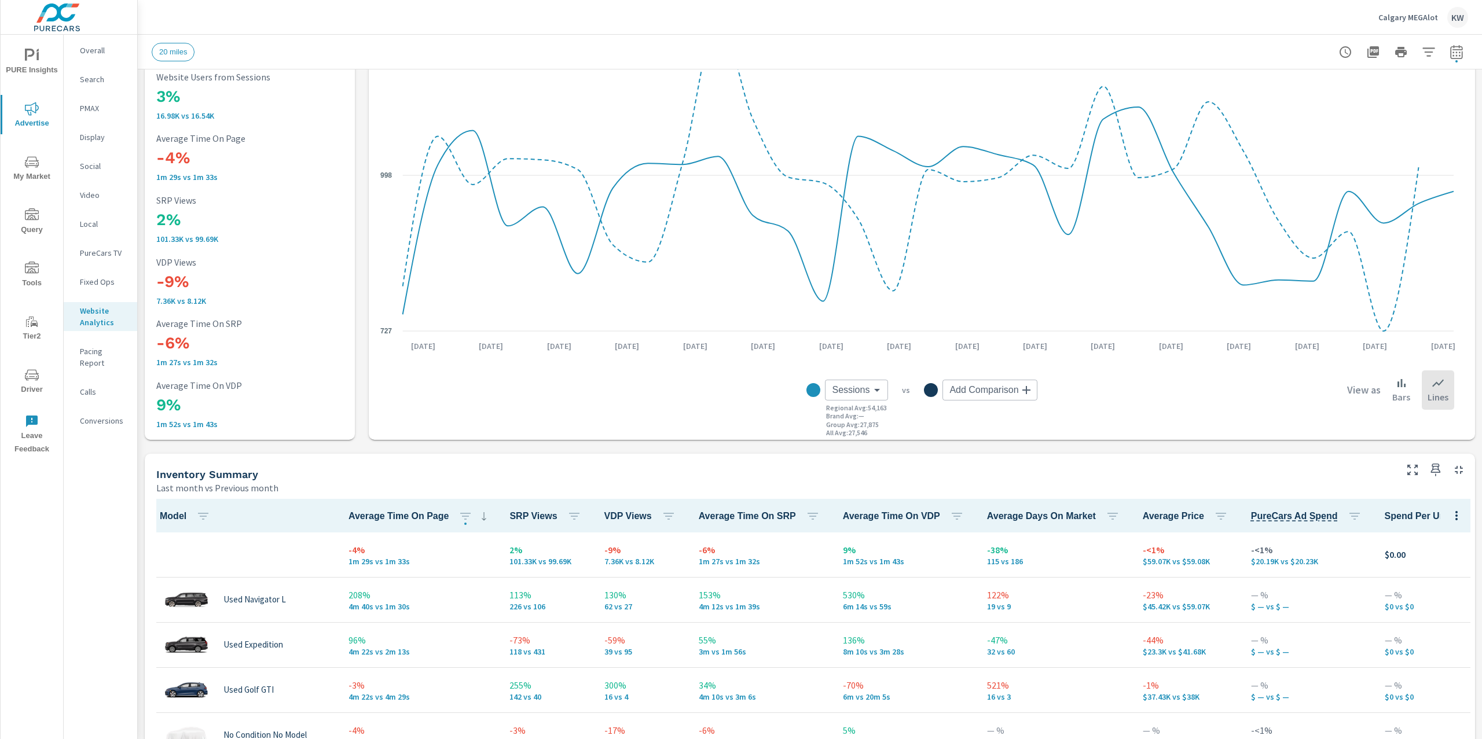
scroll to position [154, 0]
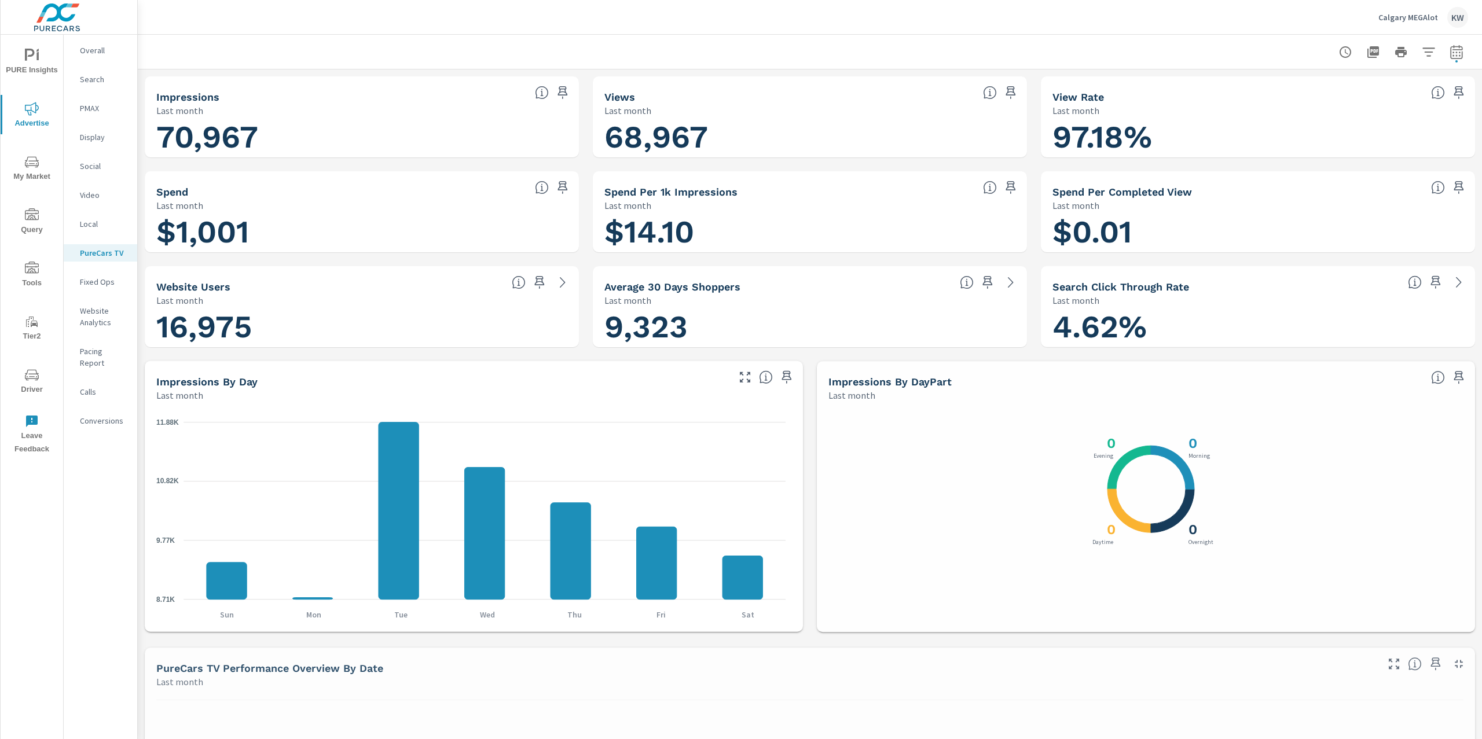
scroll to position [1, 0]
